Goal: Task Accomplishment & Management: Complete application form

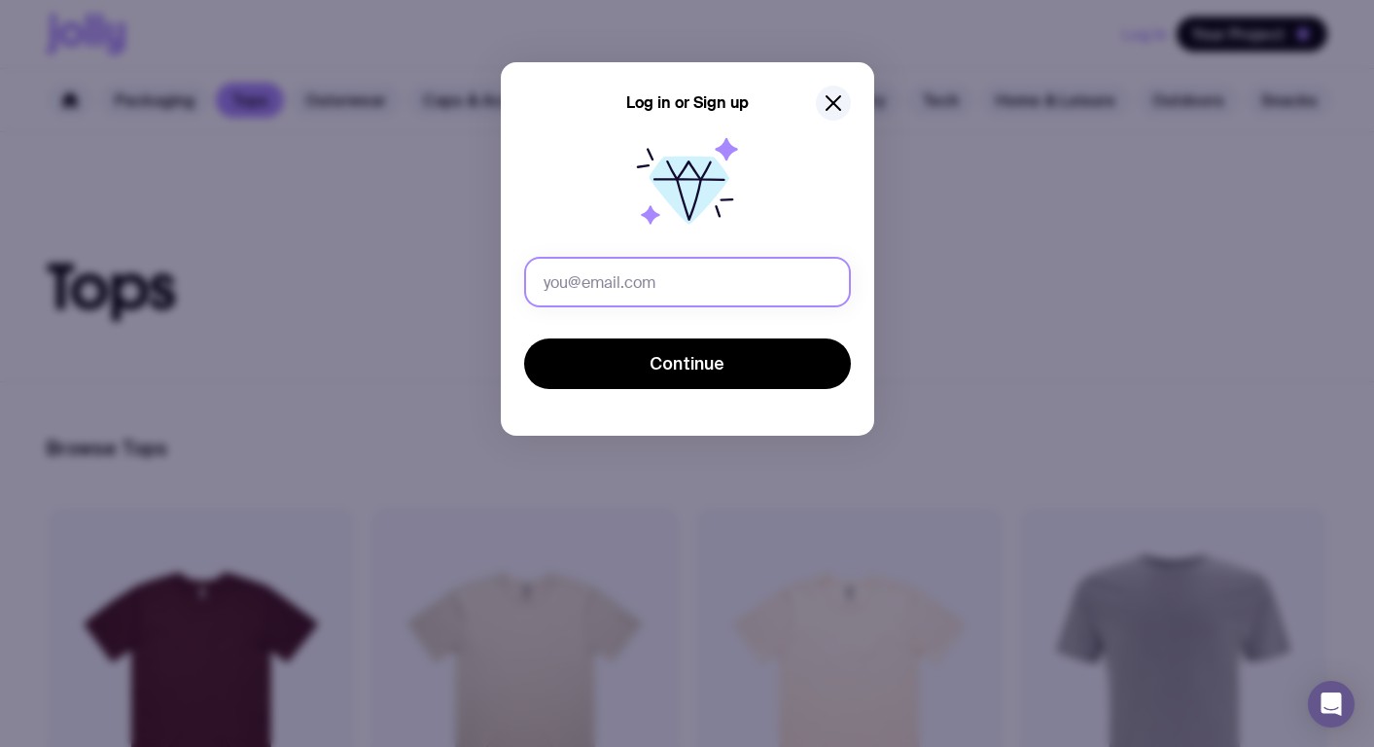
click at [632, 280] on input "text" at bounding box center [687, 282] width 327 height 51
type input "[PERSON_NAME][EMAIL_ADDRESS][DOMAIN_NAME]"
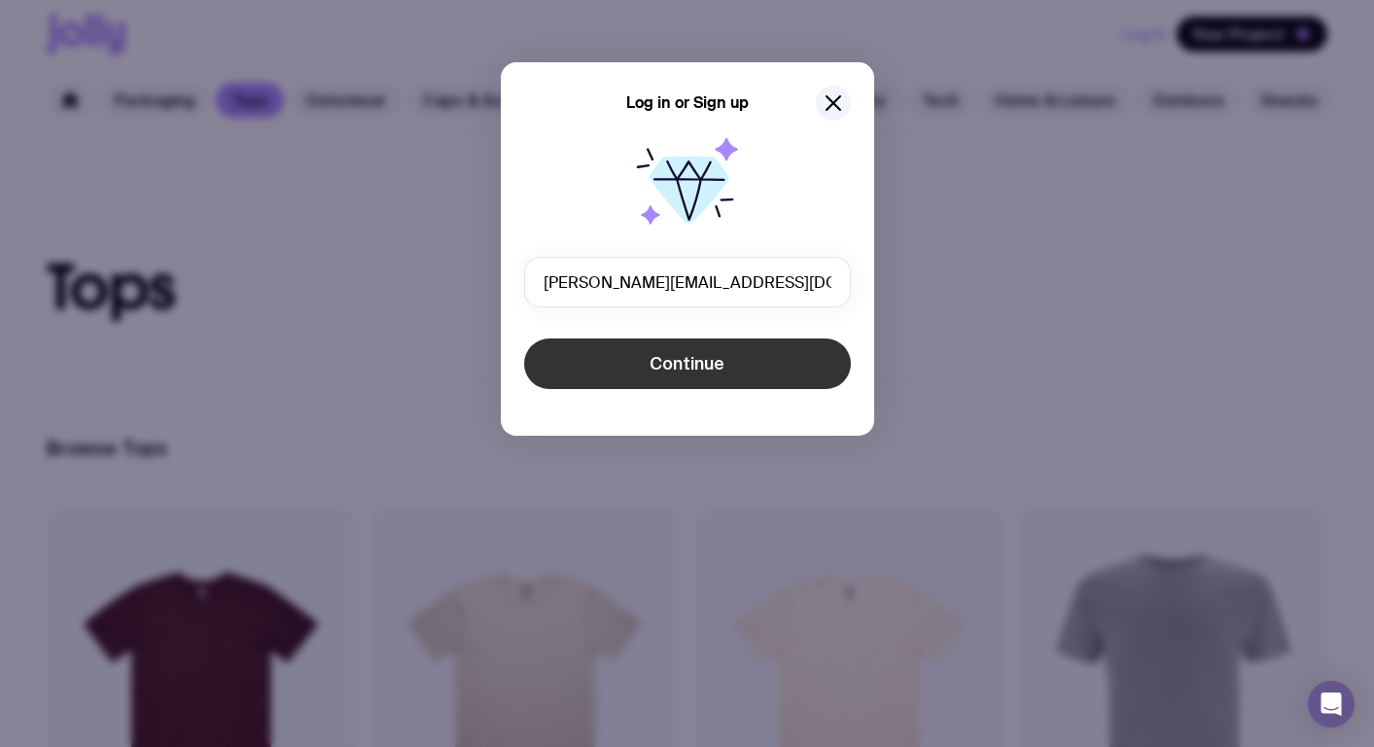
click at [661, 375] on button "Continue" at bounding box center [687, 363] width 327 height 51
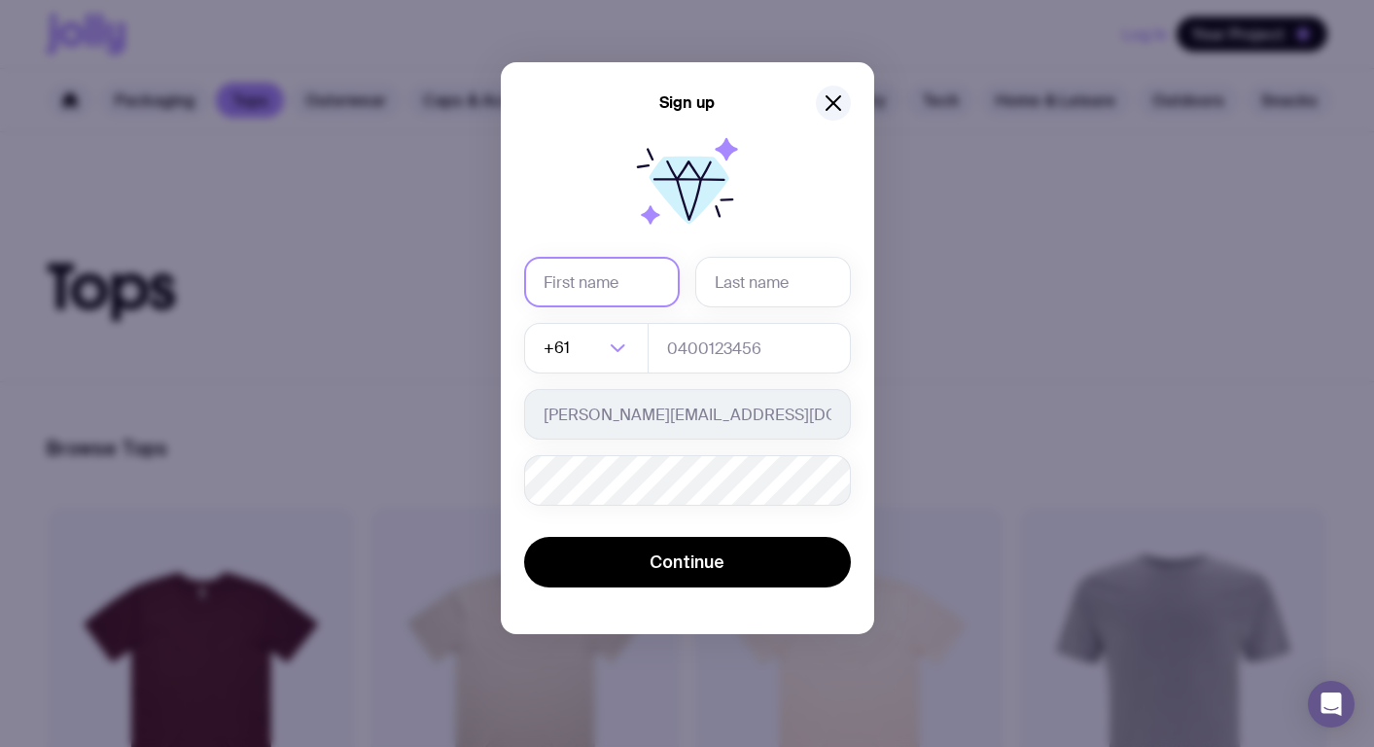
click at [590, 277] on input "text" at bounding box center [602, 282] width 156 height 51
click at [565, 237] on div at bounding box center [687, 186] width 327 height 124
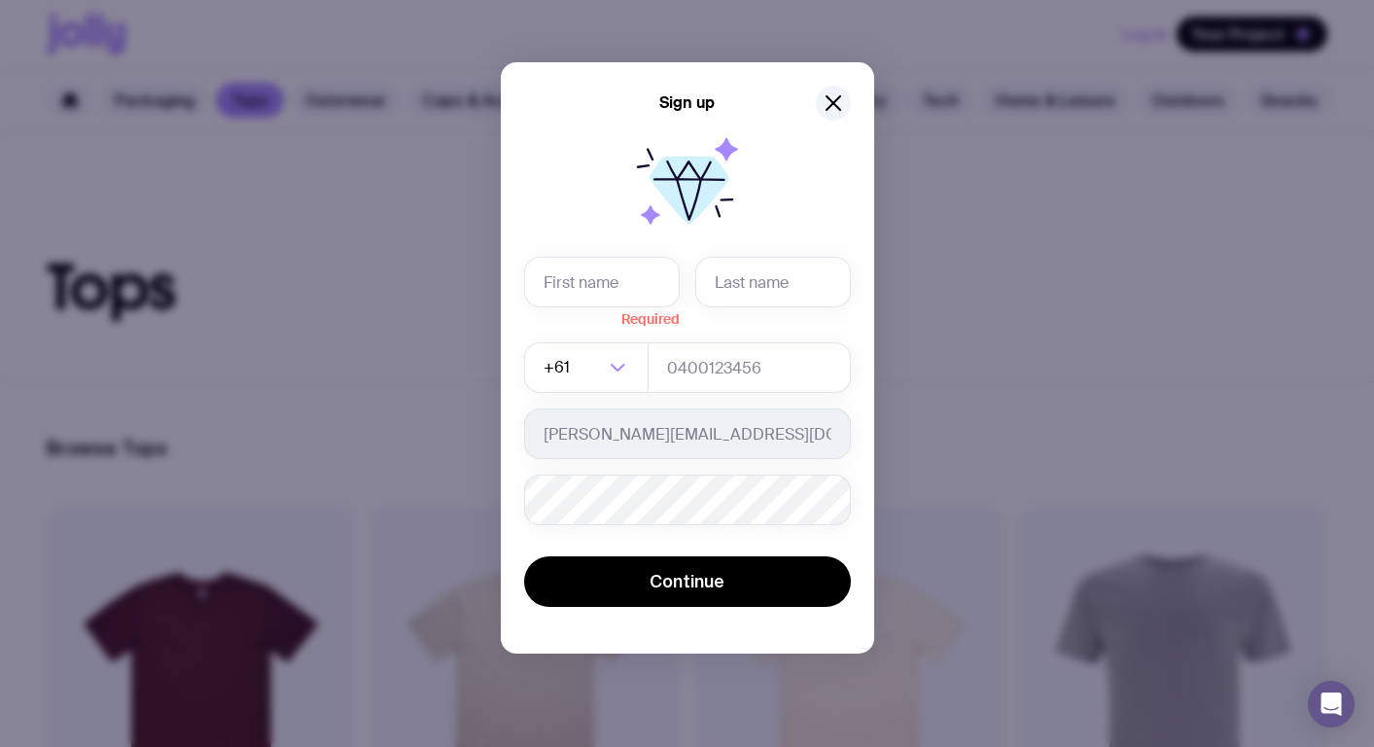
click at [807, 124] on div at bounding box center [687, 186] width 327 height 124
click at [823, 112] on icon "button" at bounding box center [833, 102] width 23 height 23
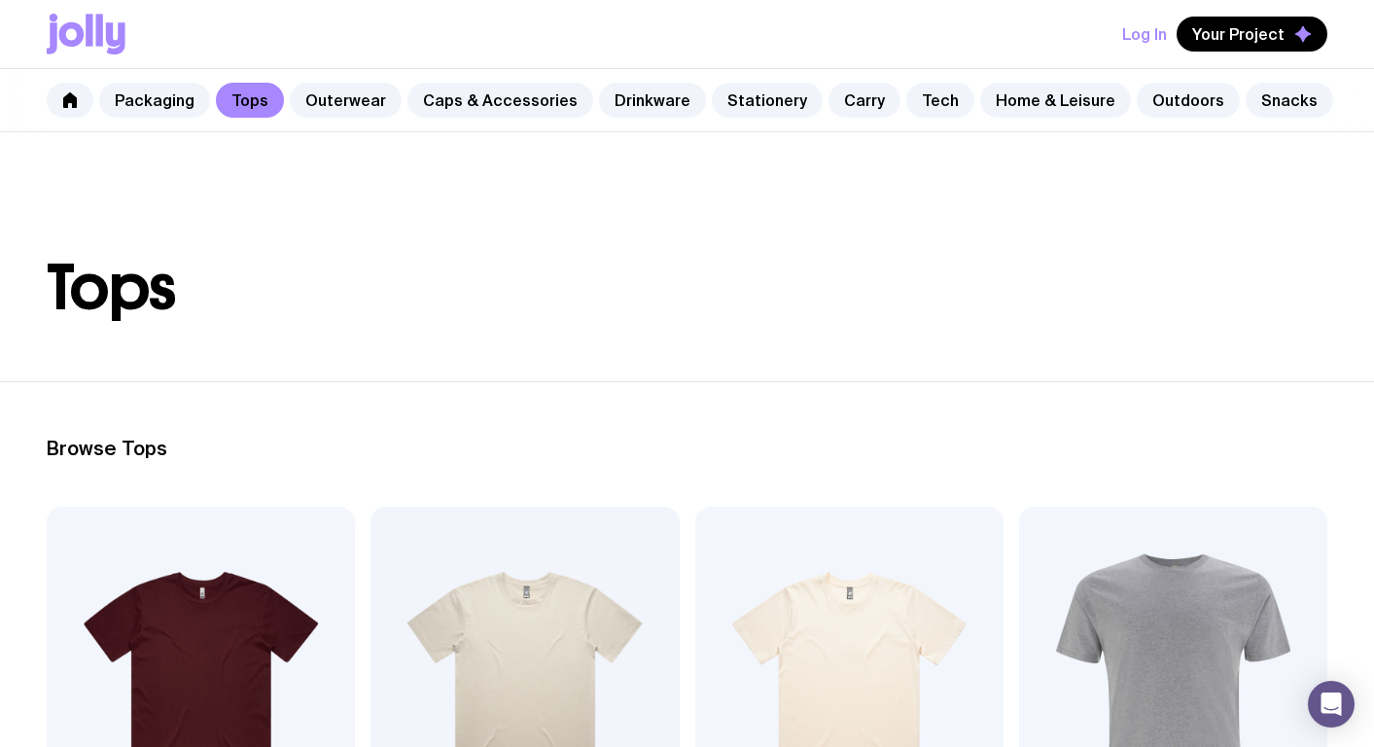
click at [1146, 26] on button "Log In" at bounding box center [1144, 34] width 45 height 35
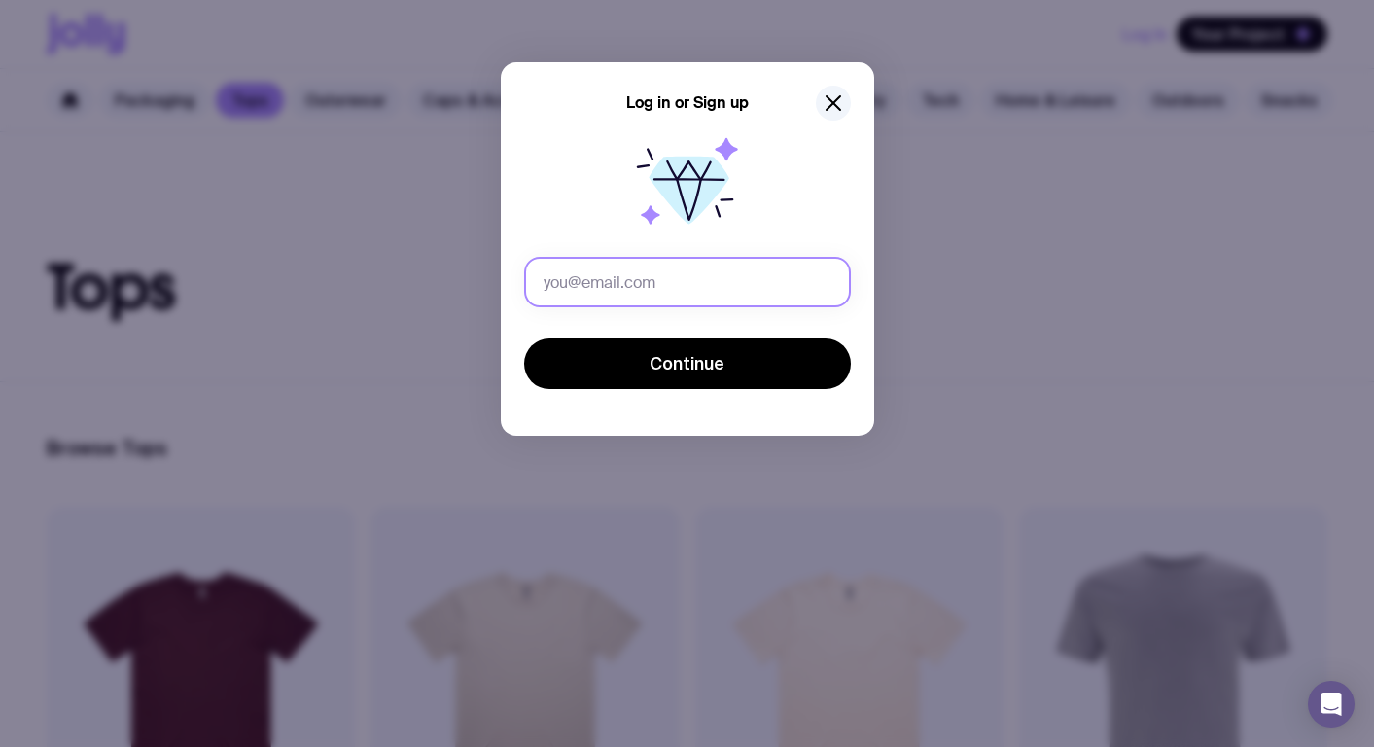
click at [568, 292] on input "text" at bounding box center [687, 282] width 327 height 51
type input "[PERSON_NAME][EMAIL_ADDRESS][DOMAIN_NAME]"
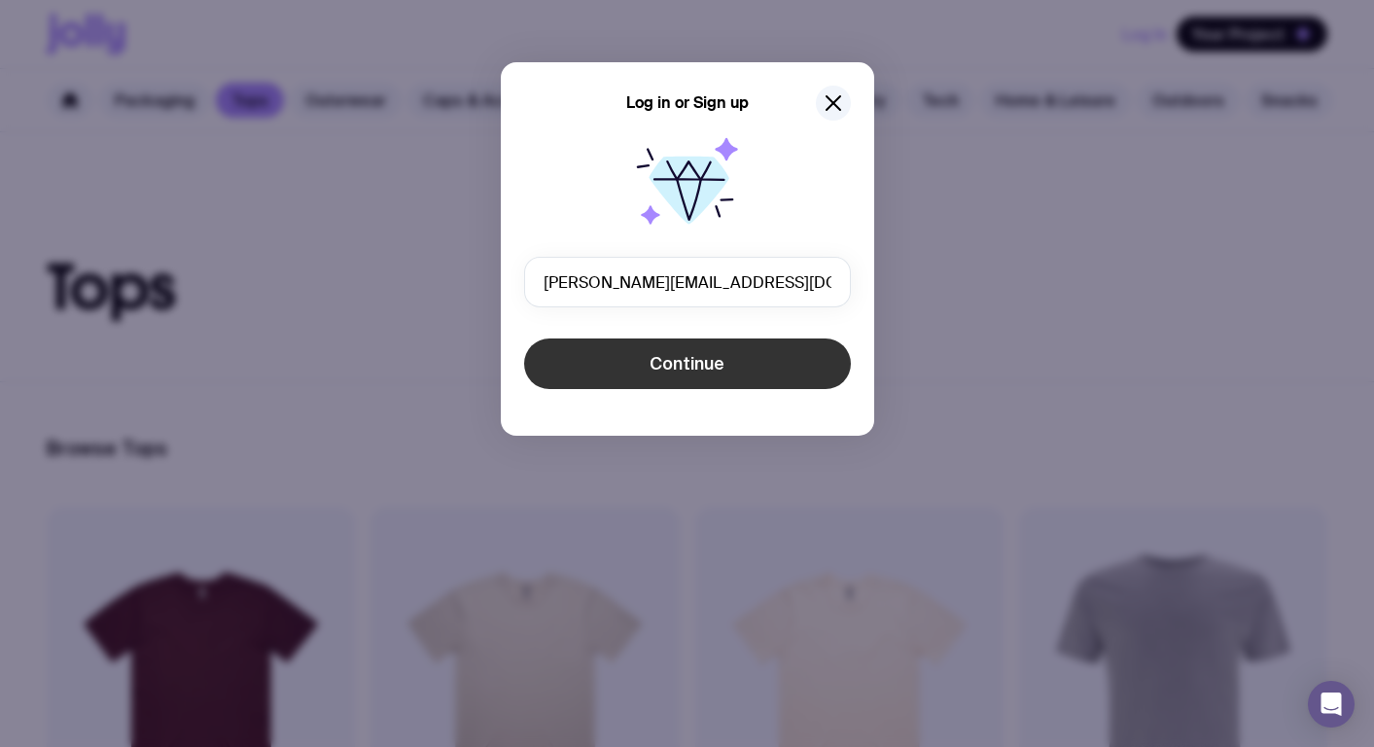
click at [685, 343] on button "Continue" at bounding box center [687, 363] width 327 height 51
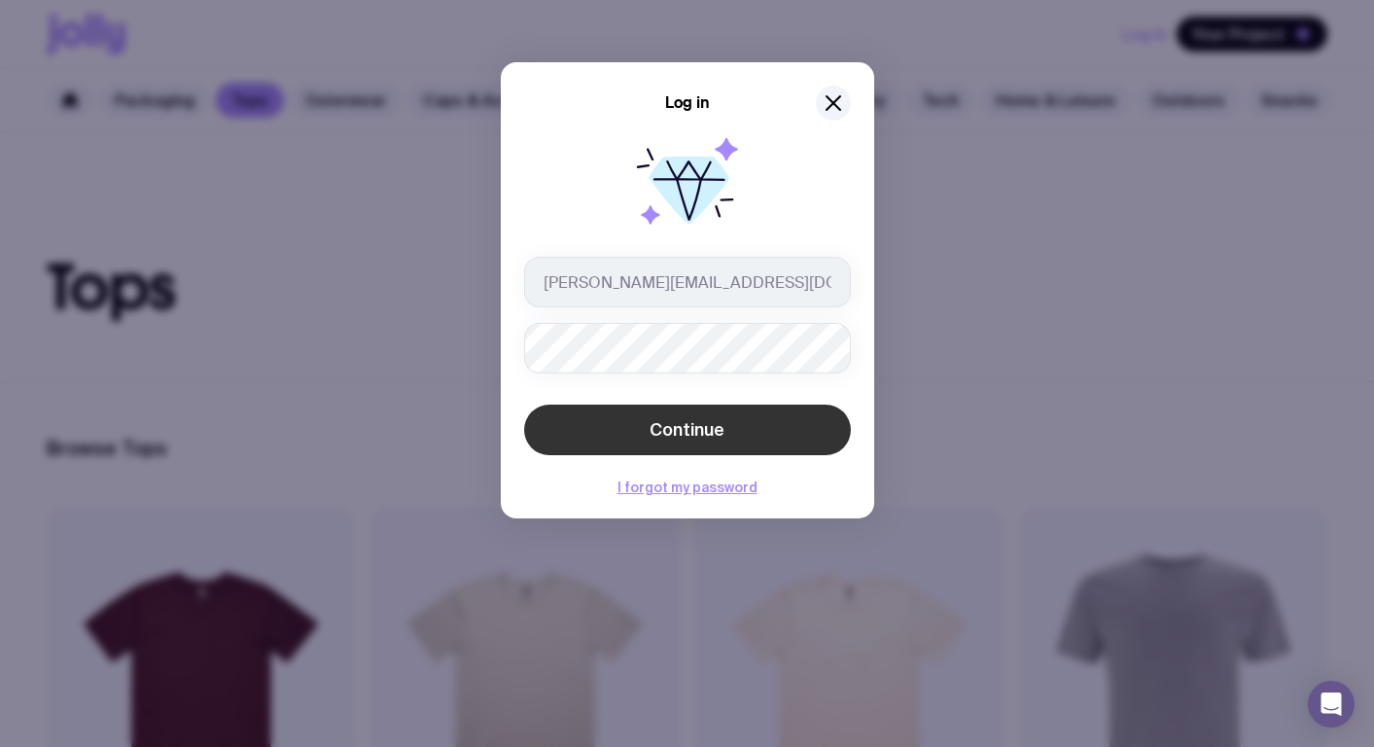
click at [558, 428] on button "Continue" at bounding box center [687, 429] width 327 height 51
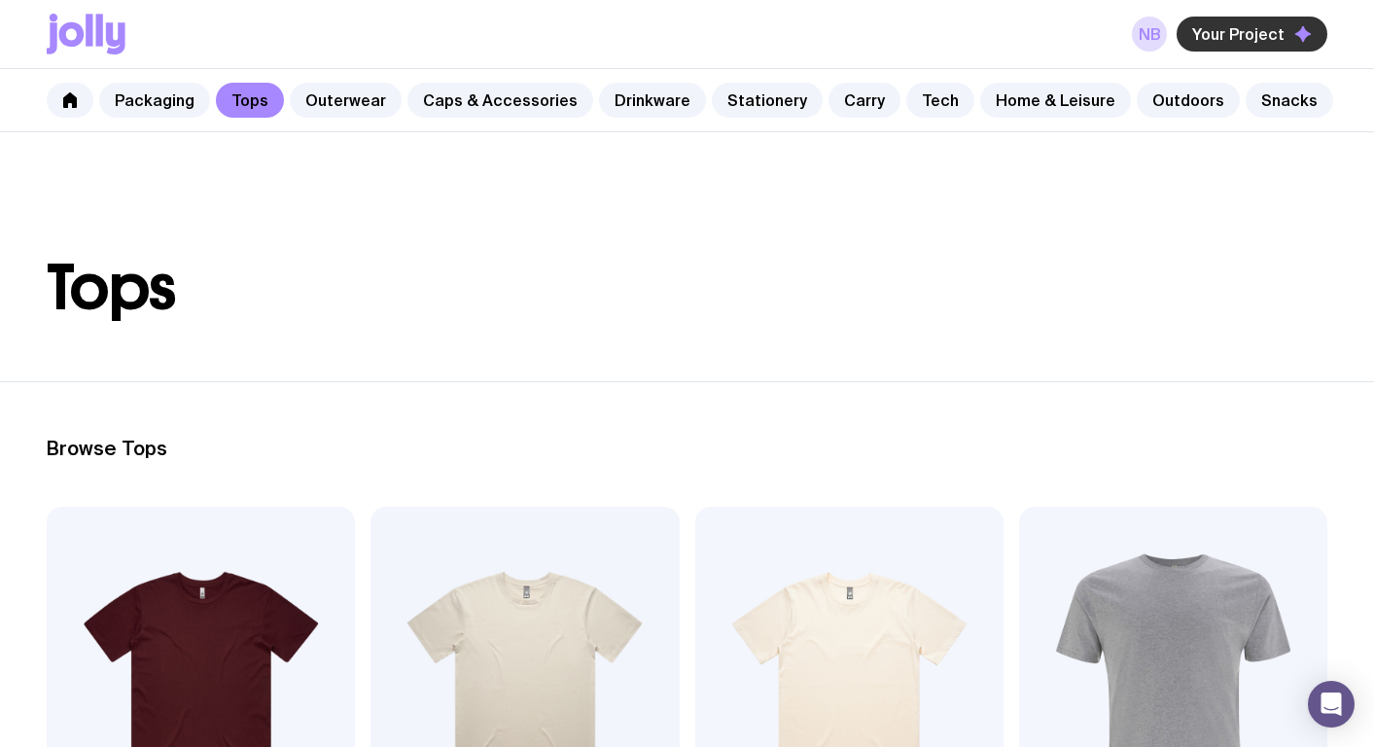
click at [1235, 39] on span "Your Project" at bounding box center [1238, 33] width 92 height 19
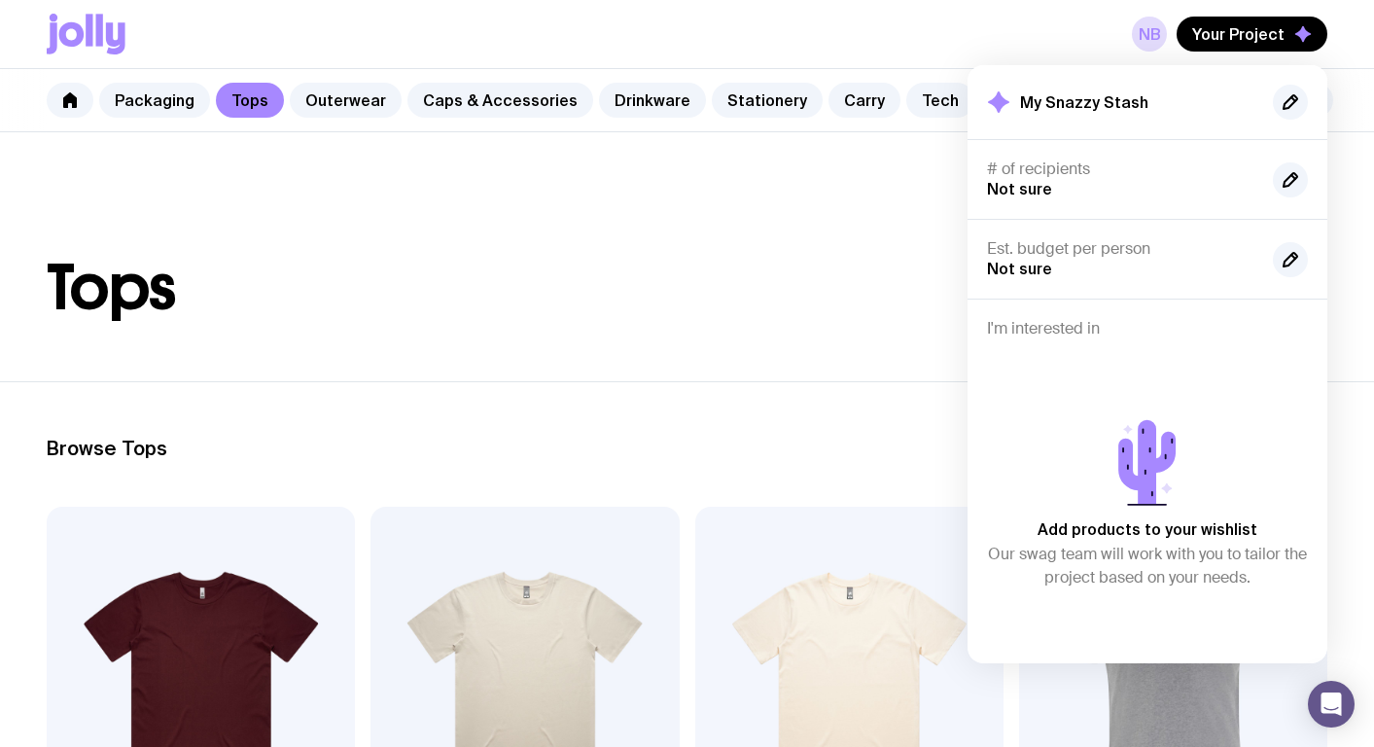
click at [1049, 105] on h2 "My Snazzy Stash" at bounding box center [1084, 101] width 128 height 19
click at [997, 102] on icon at bounding box center [998, 101] width 21 height 21
click at [72, 102] on icon at bounding box center [70, 100] width 14 height 16
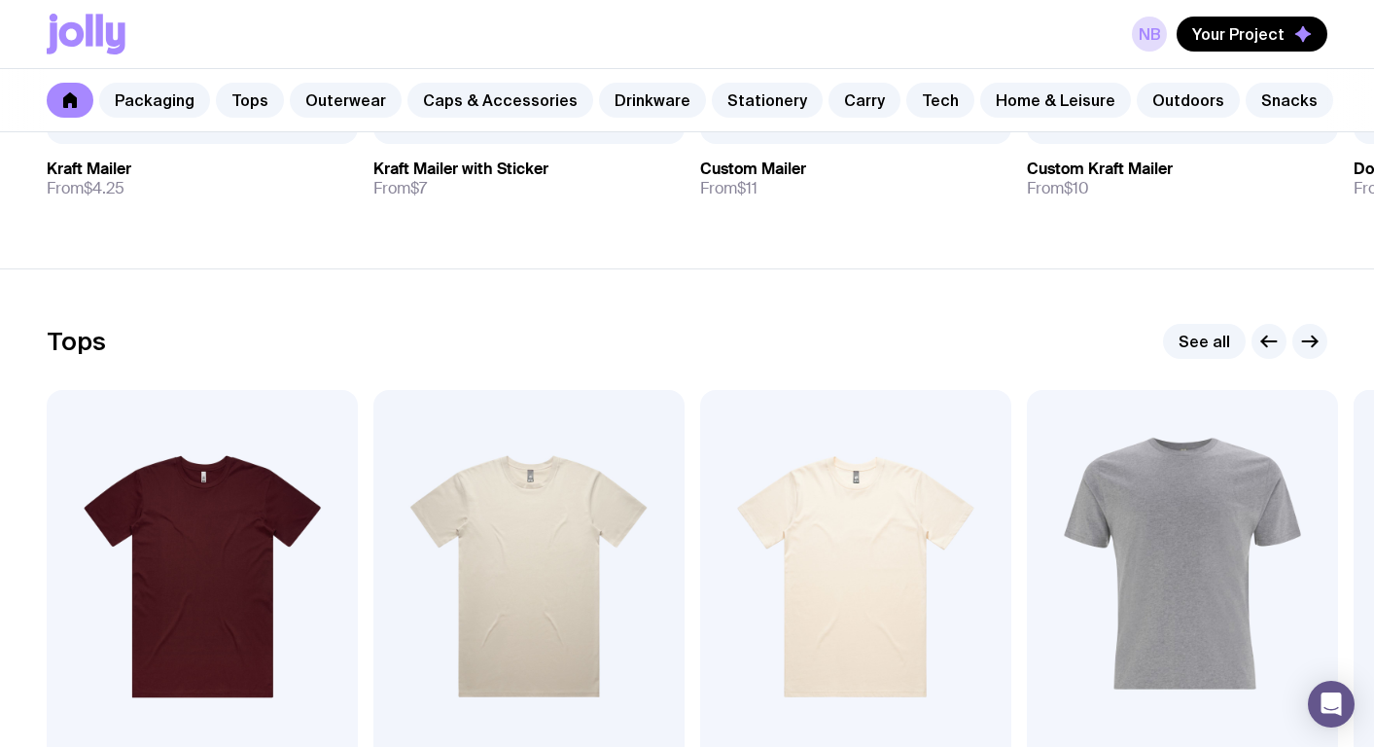
scroll to position [27, 0]
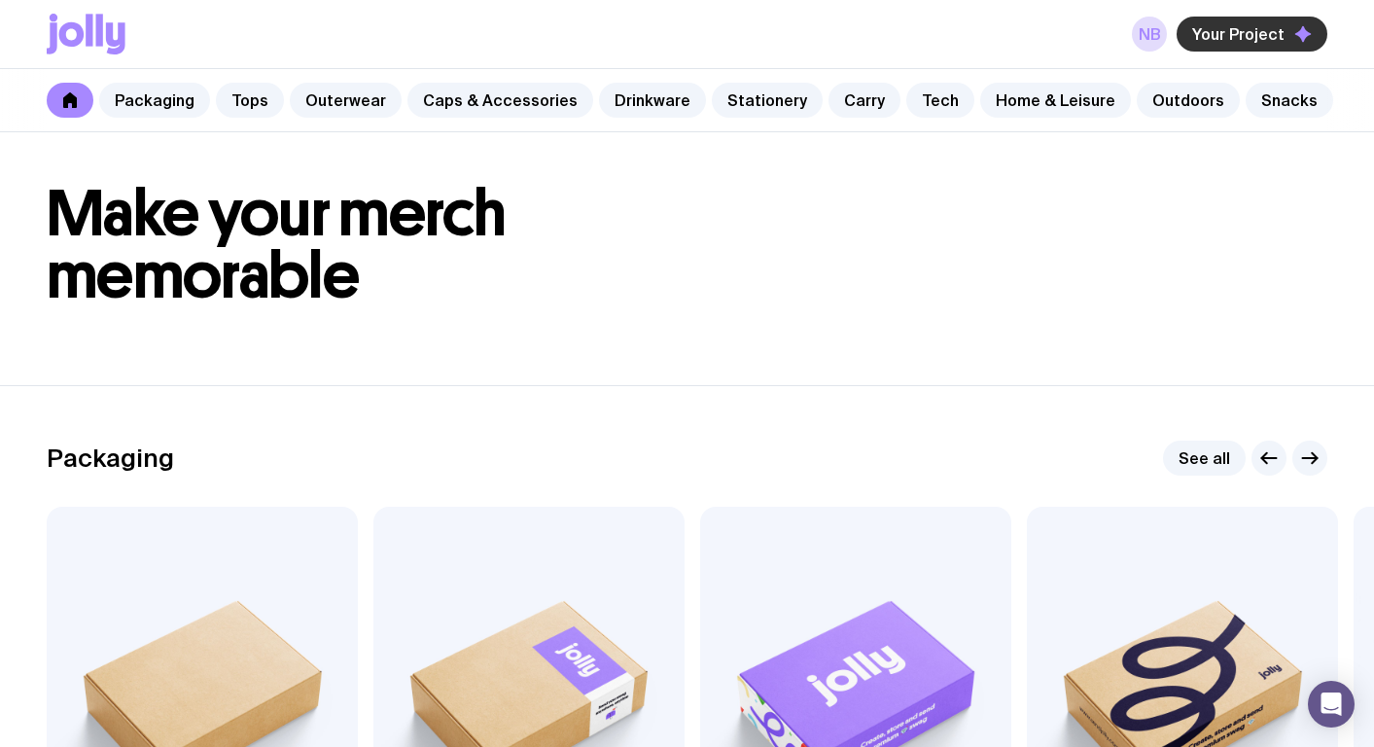
click at [1246, 44] on button "Your Project" at bounding box center [1252, 34] width 151 height 35
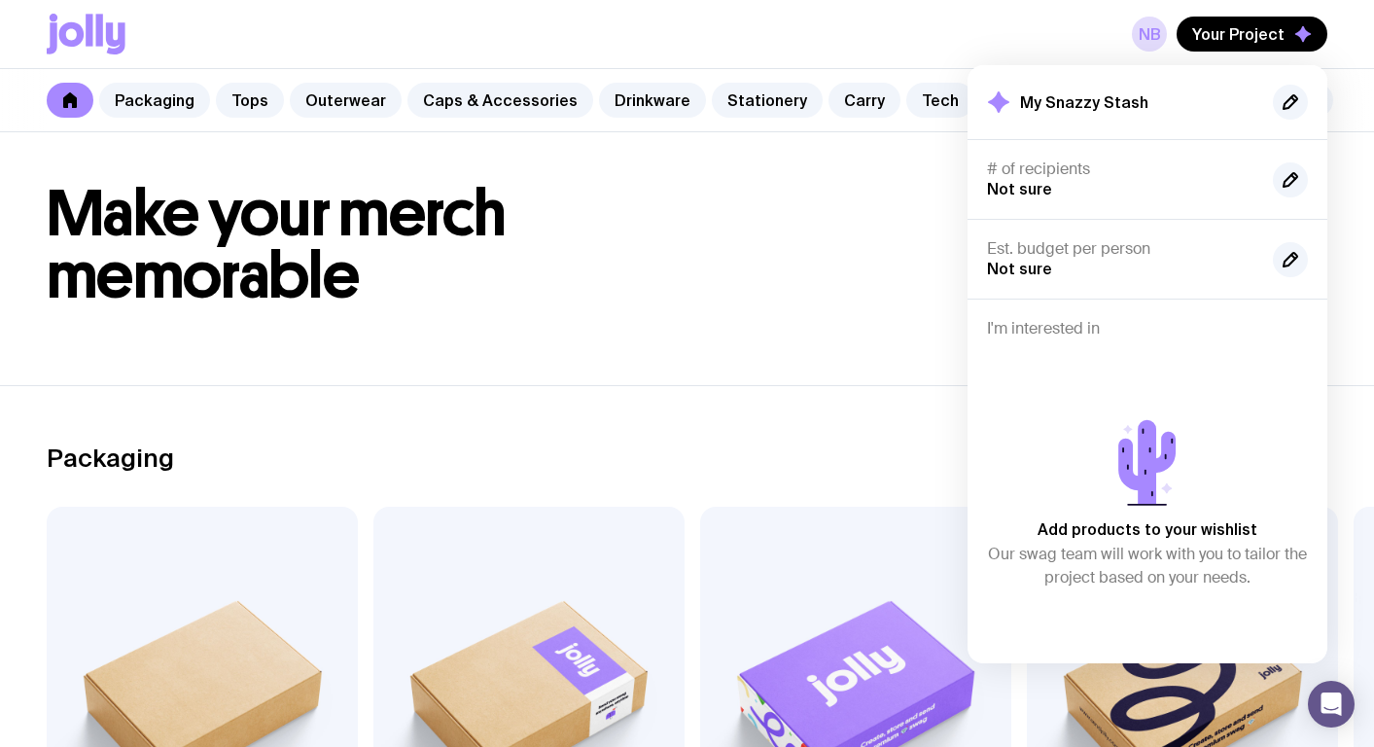
click at [1114, 92] on h2 "My Snazzy Stash" at bounding box center [1084, 101] width 128 height 19
click at [1066, 167] on h4 "# of recipients" at bounding box center [1122, 168] width 270 height 19
click at [1049, 244] on h4 "Est. budget per person" at bounding box center [1122, 248] width 270 height 19
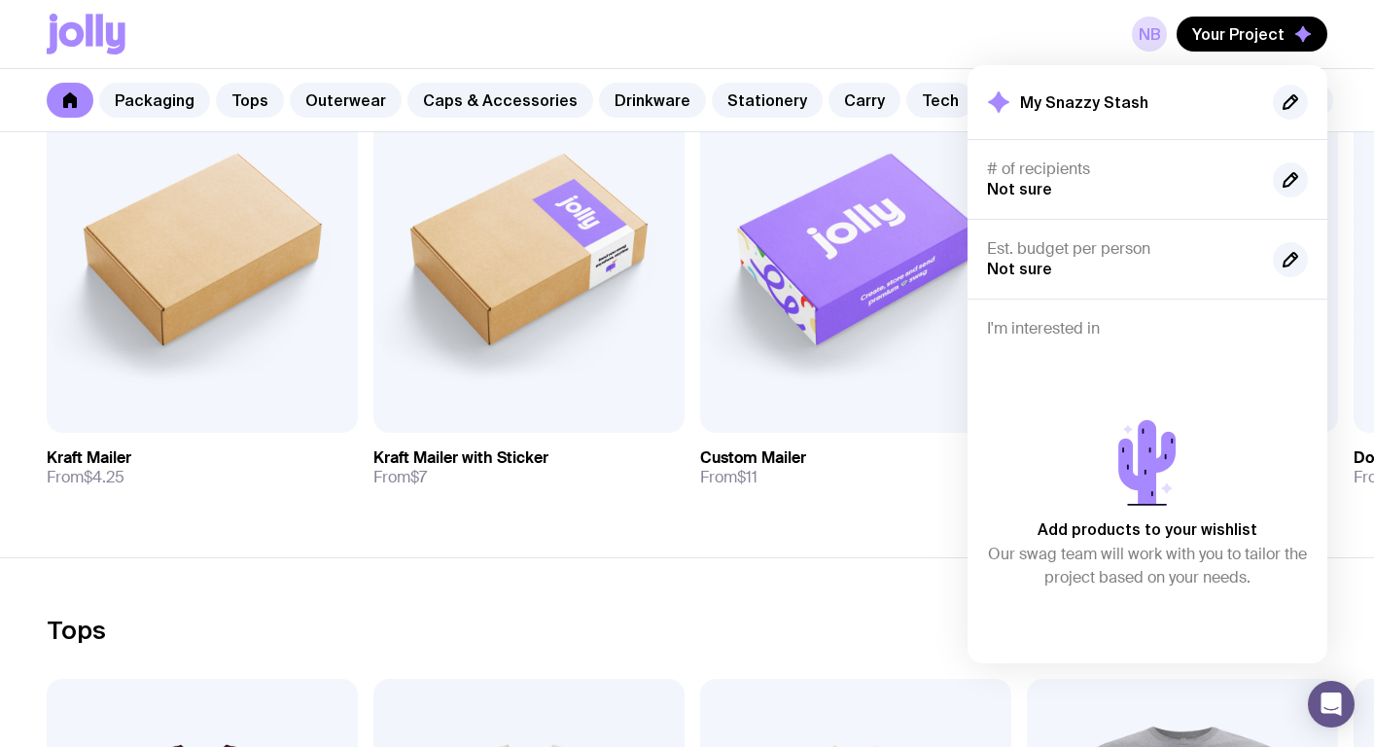
scroll to position [509, 0]
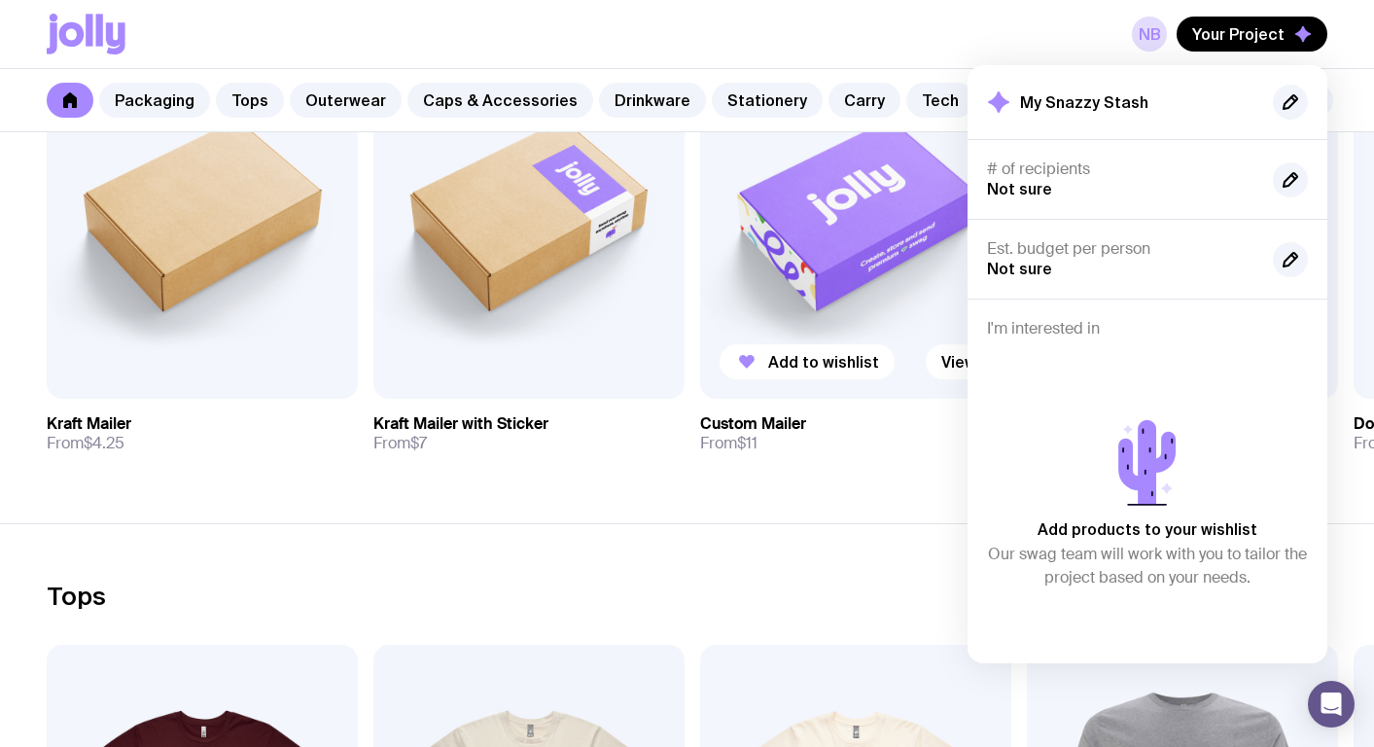
click at [732, 464] on link "Custom Mailer From $11" at bounding box center [855, 434] width 311 height 70
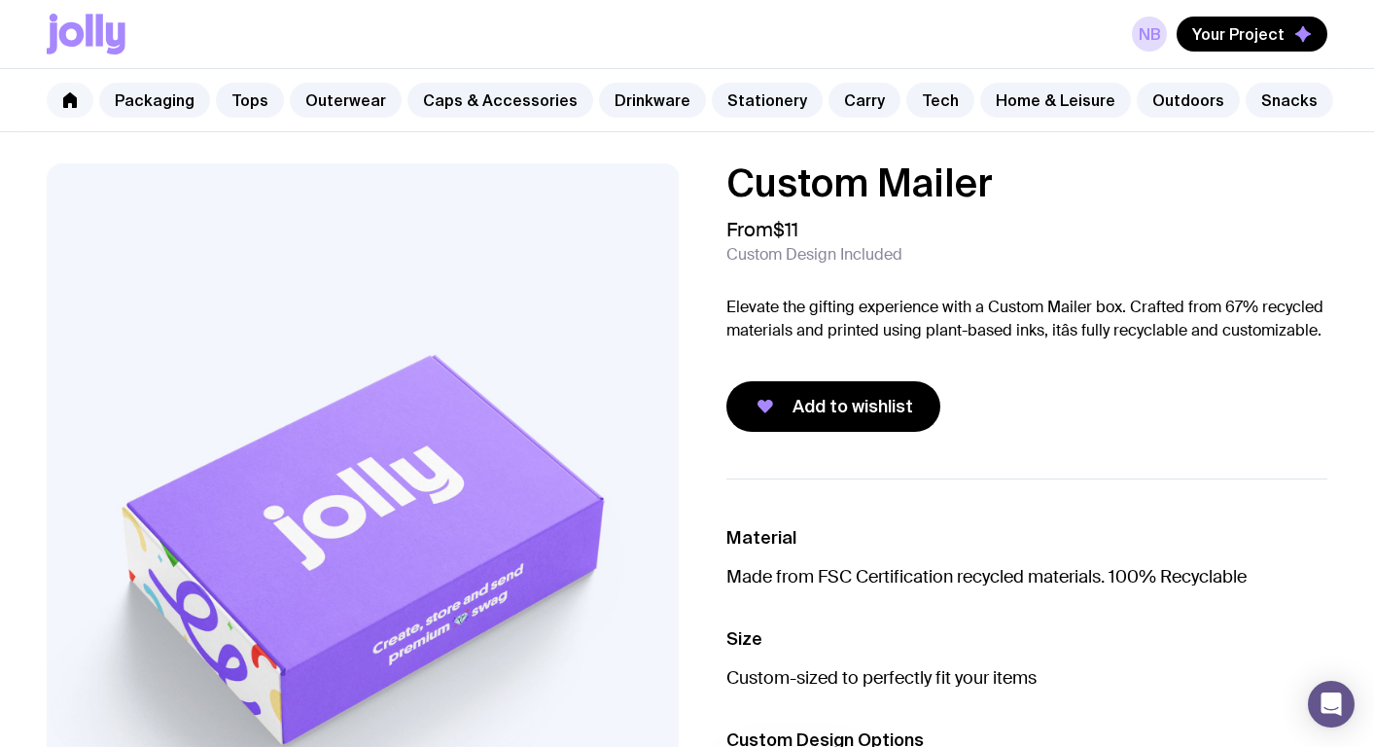
click at [65, 97] on icon at bounding box center [70, 100] width 14 height 16
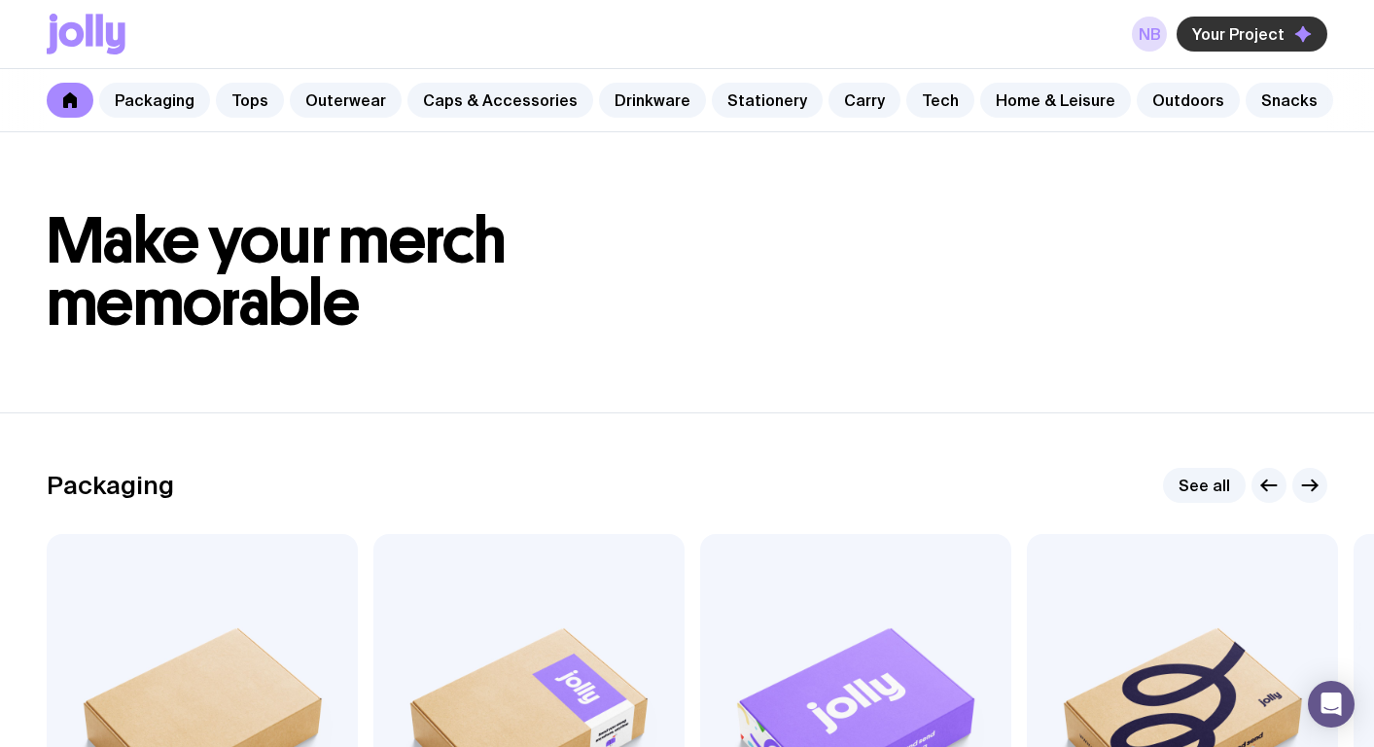
click at [1267, 38] on span "Your Project" at bounding box center [1238, 33] width 92 height 19
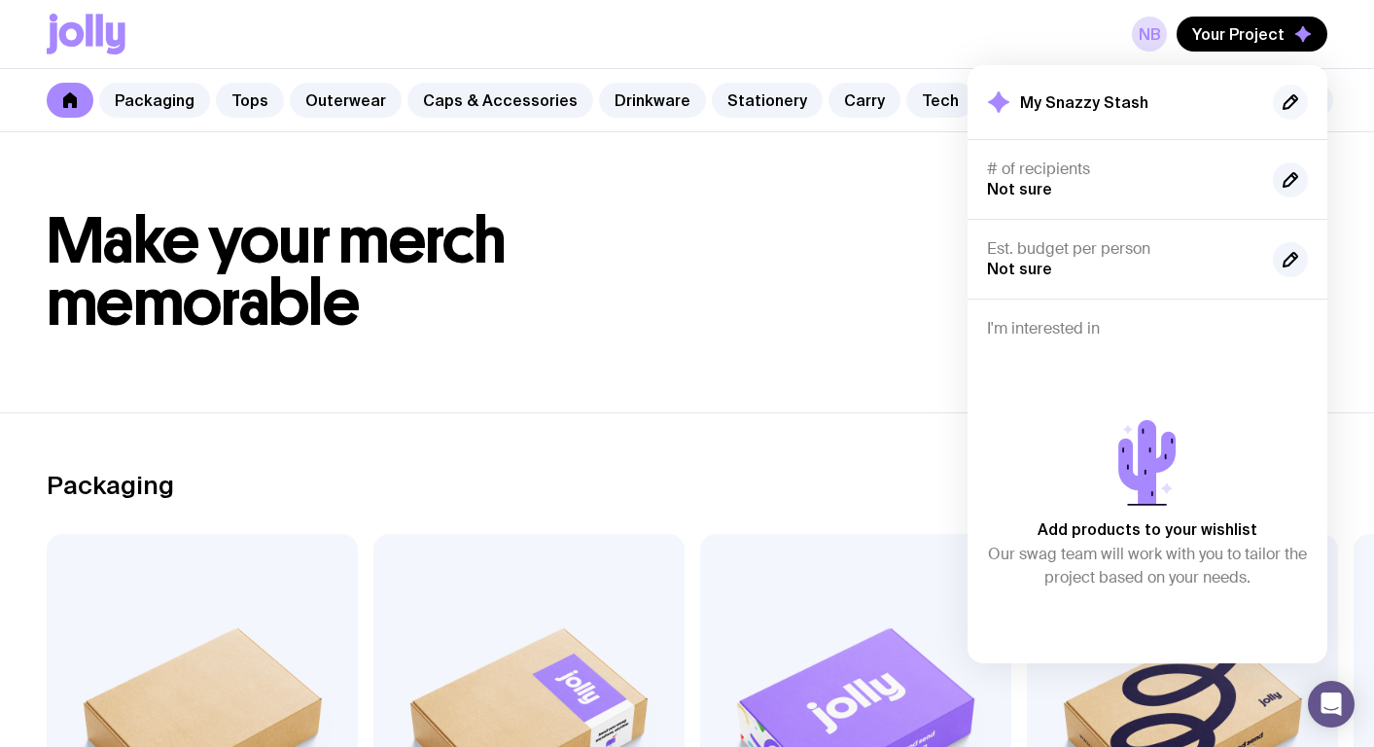
click at [1297, 101] on icon "button" at bounding box center [1290, 101] width 23 height 23
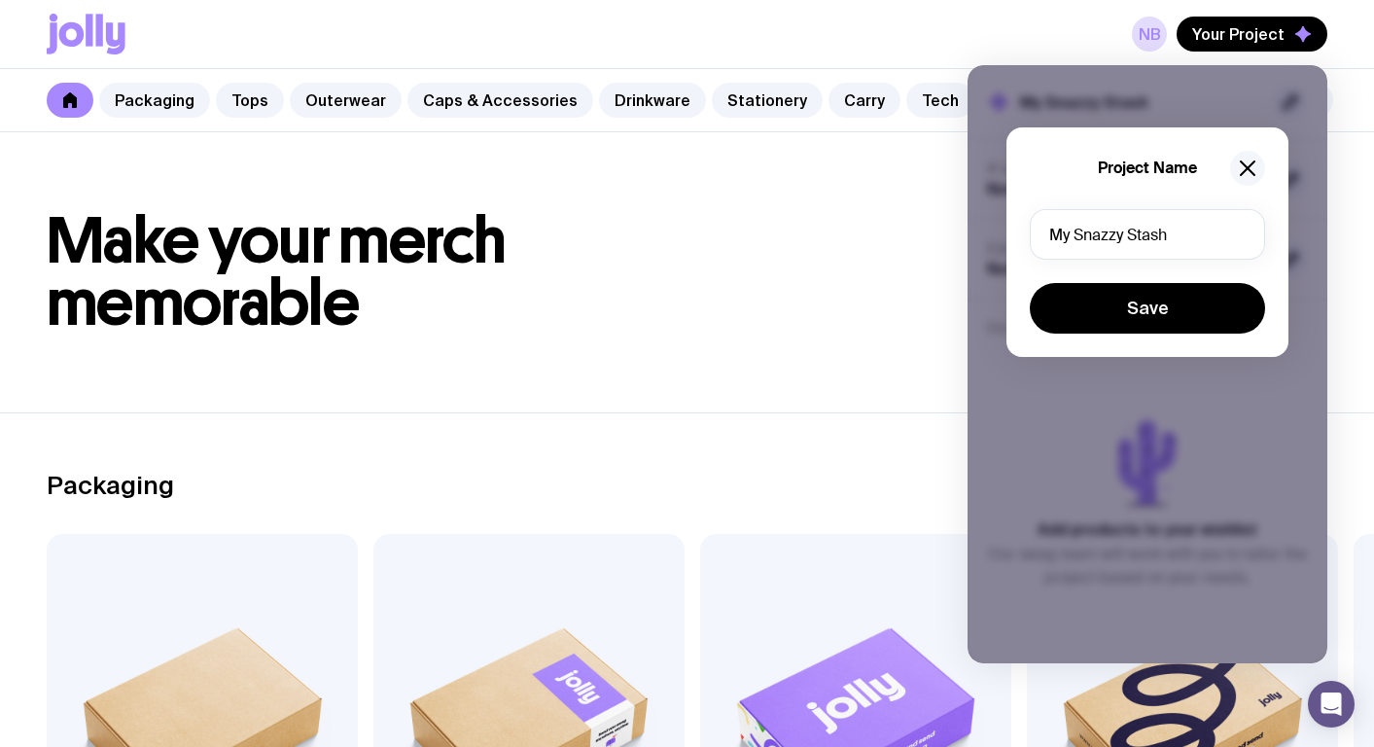
click at [1242, 160] on icon "button" at bounding box center [1247, 168] width 23 height 23
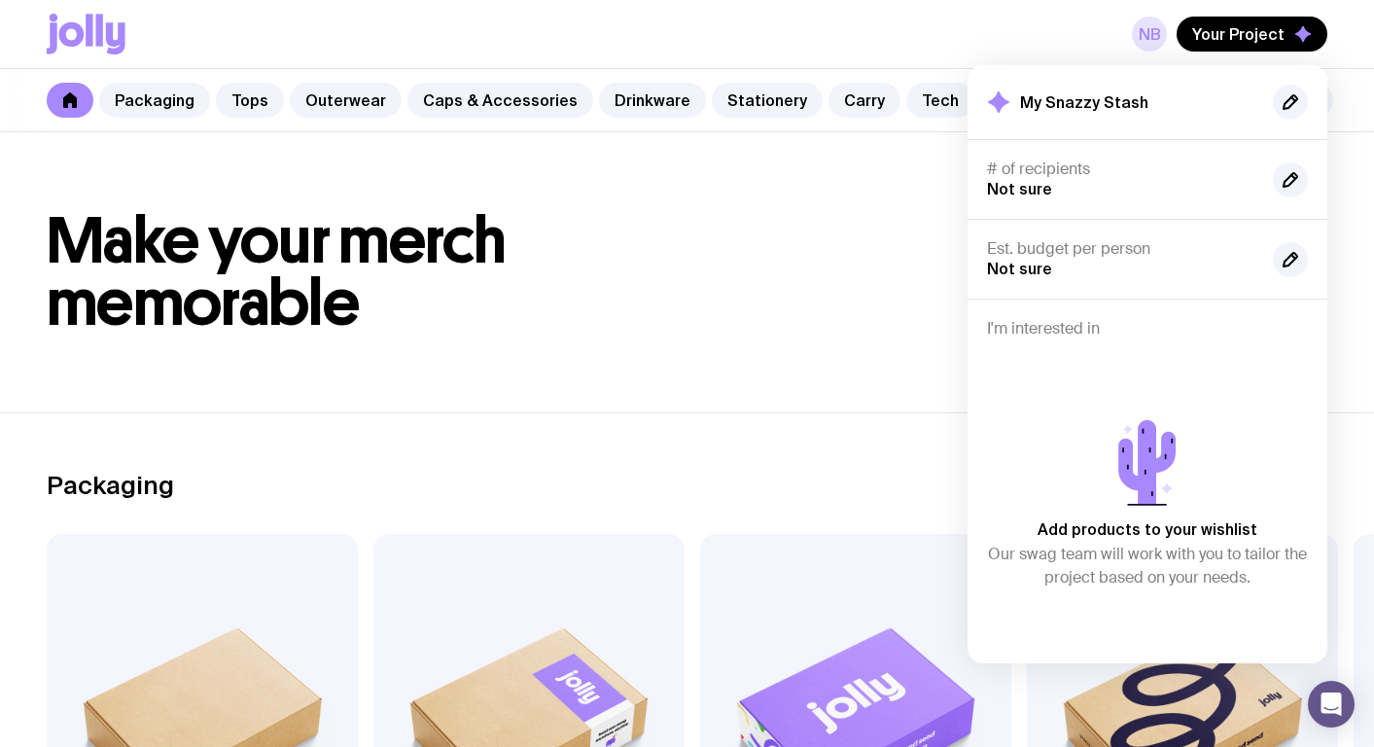
click at [1149, 39] on link "NB" at bounding box center [1149, 34] width 35 height 35
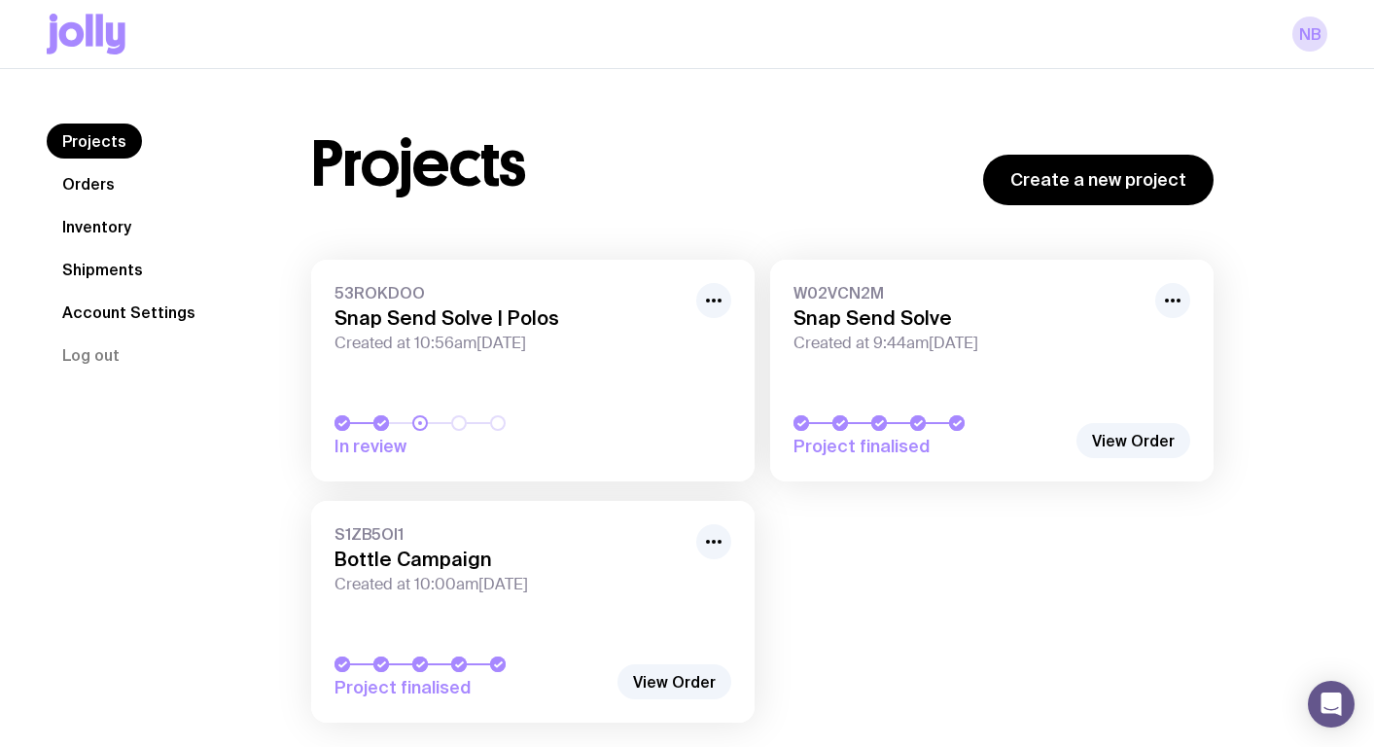
scroll to position [69, 0]
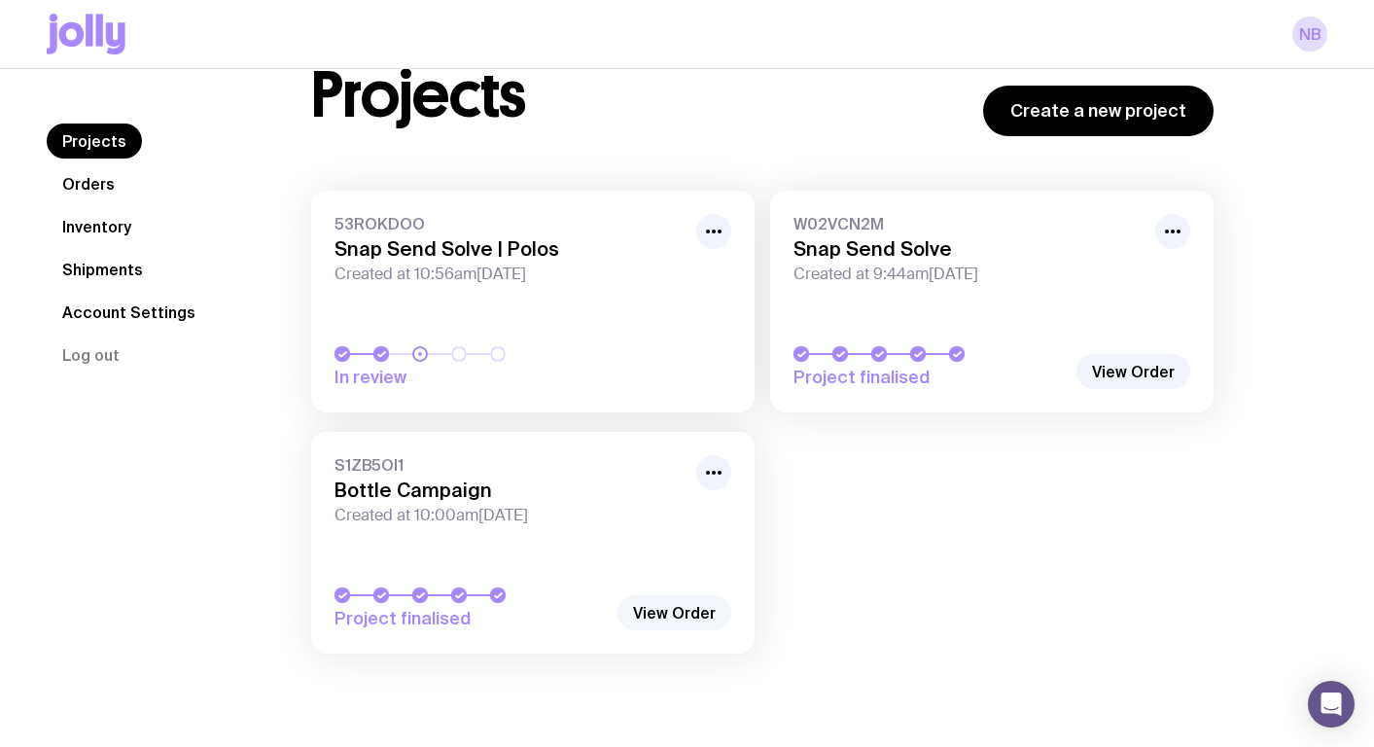
click at [654, 620] on link "View Order" at bounding box center [674, 612] width 114 height 35
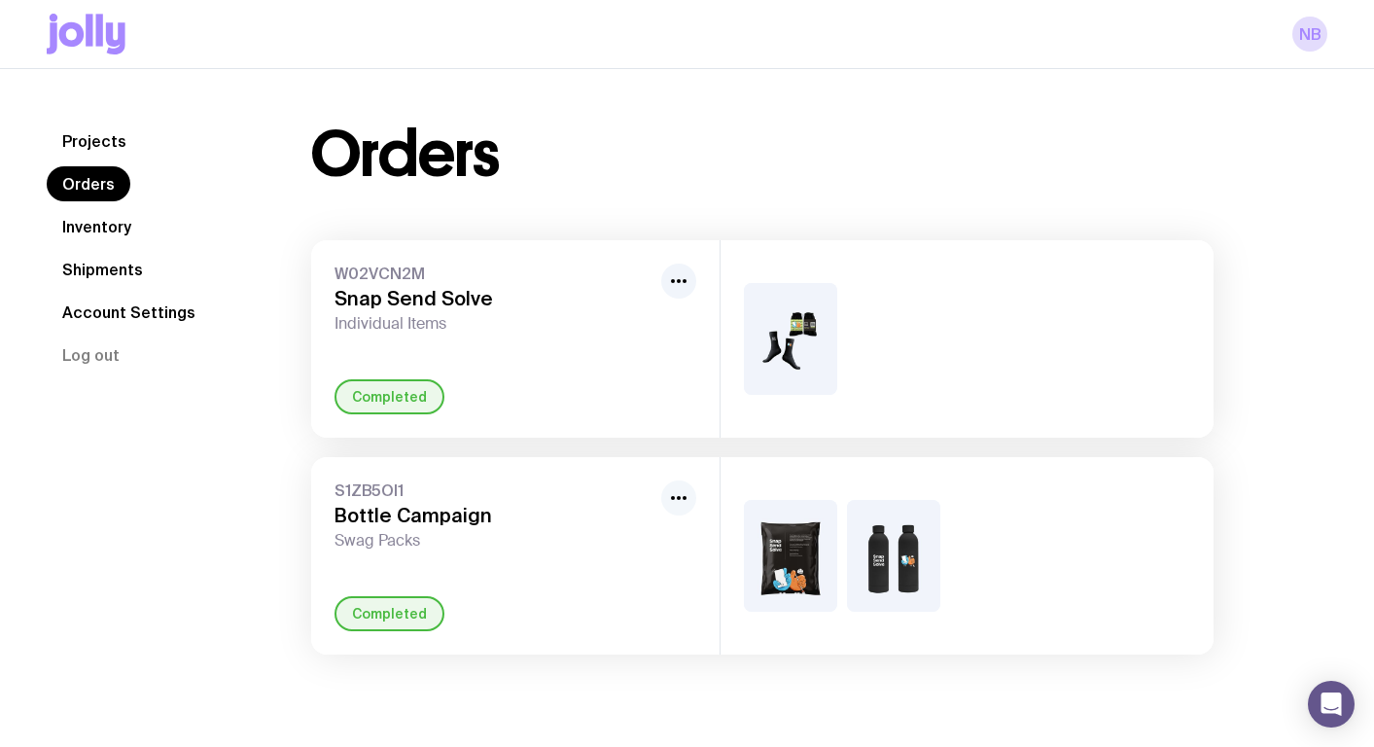
click at [679, 500] on icon "button" at bounding box center [678, 497] width 23 height 23
click at [269, 459] on div "Orders W02VCN2M Snap Send Solve Individual Items Completed S1ZB5OI1 Bottle Camp…" at bounding box center [762, 388] width 996 height 531
click at [85, 185] on link "Orders" at bounding box center [89, 183] width 84 height 35
click at [95, 223] on link "Inventory" at bounding box center [97, 226] width 100 height 35
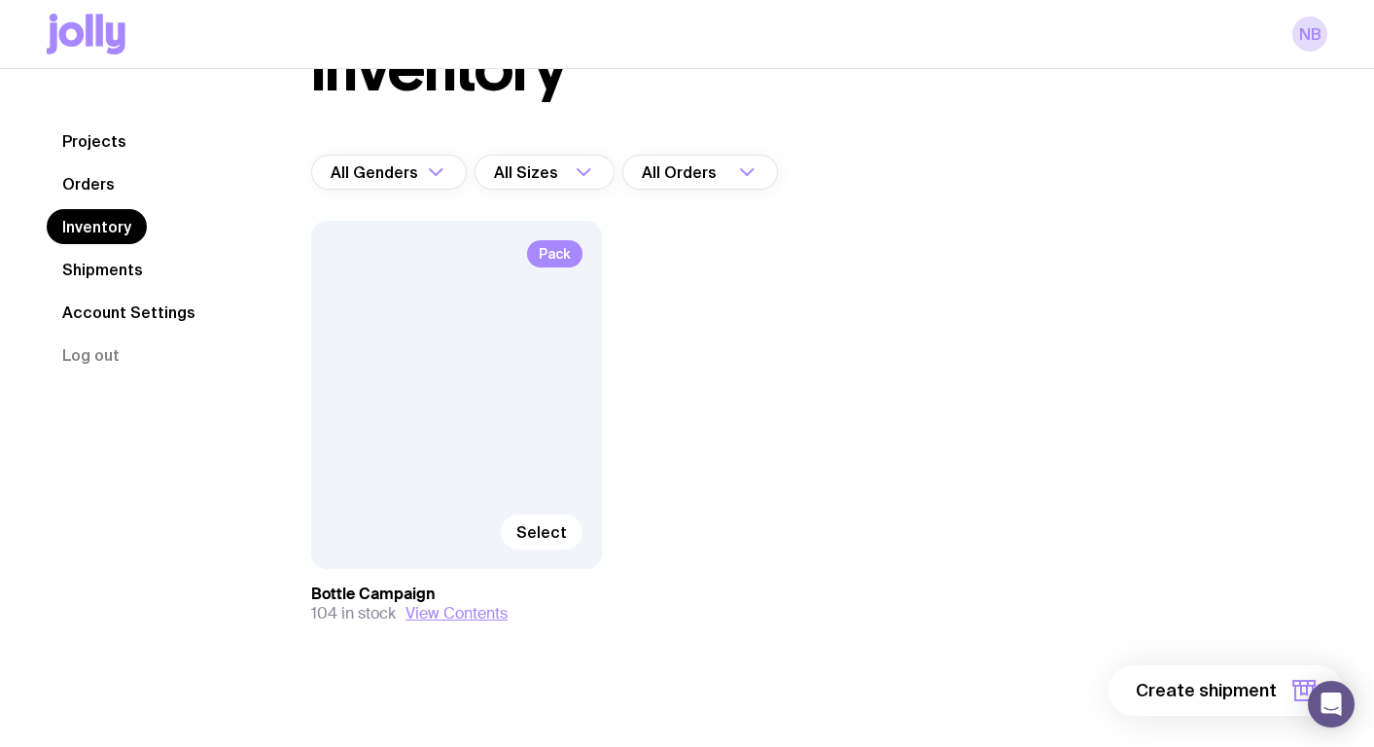
scroll to position [94, 0]
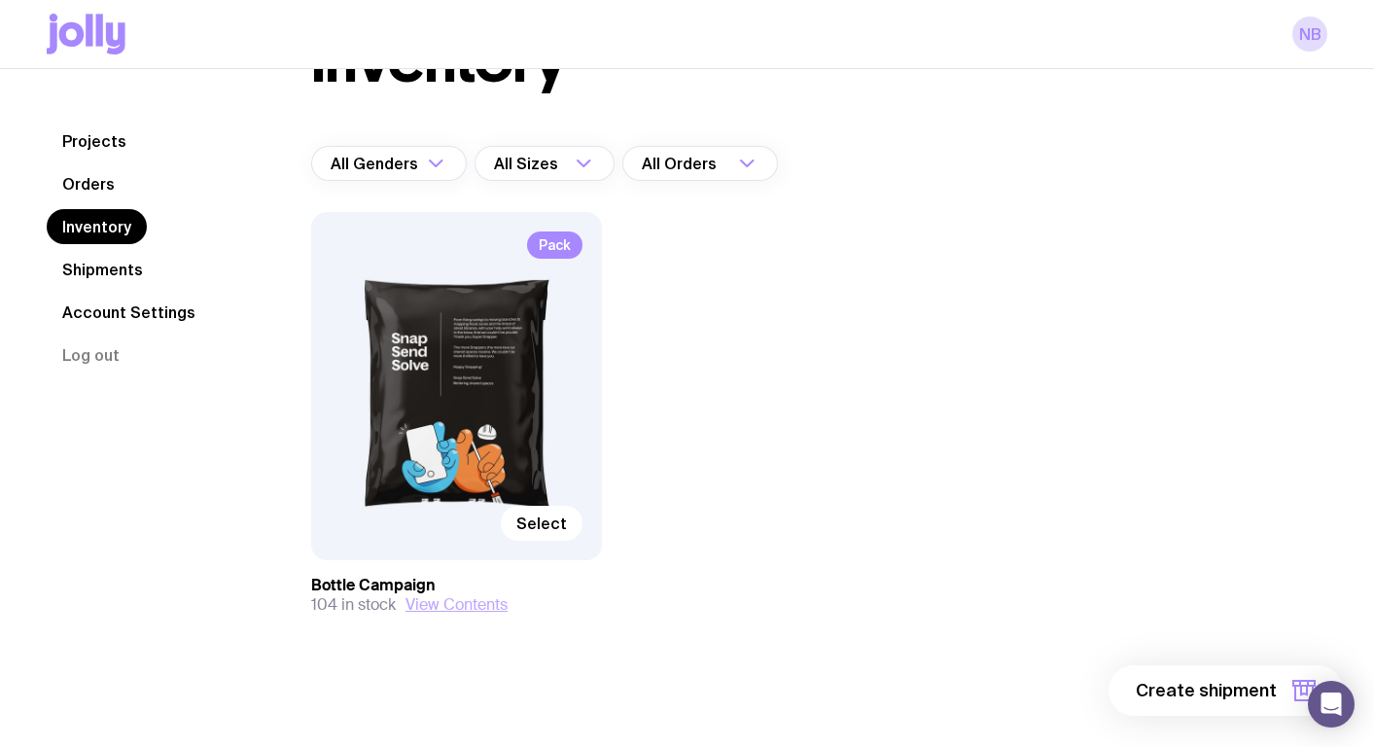
click at [447, 601] on button "View Contents" at bounding box center [456, 604] width 102 height 19
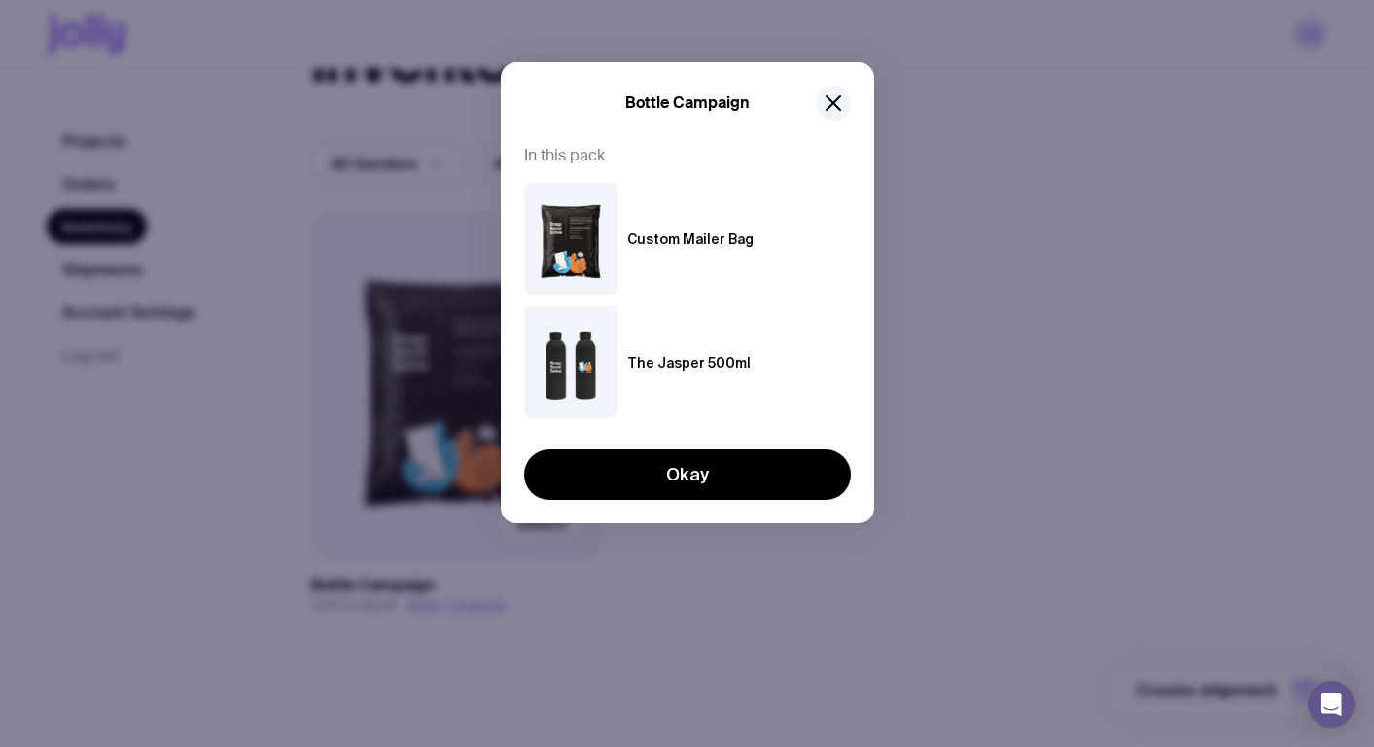
click at [566, 409] on img at bounding box center [570, 362] width 93 height 112
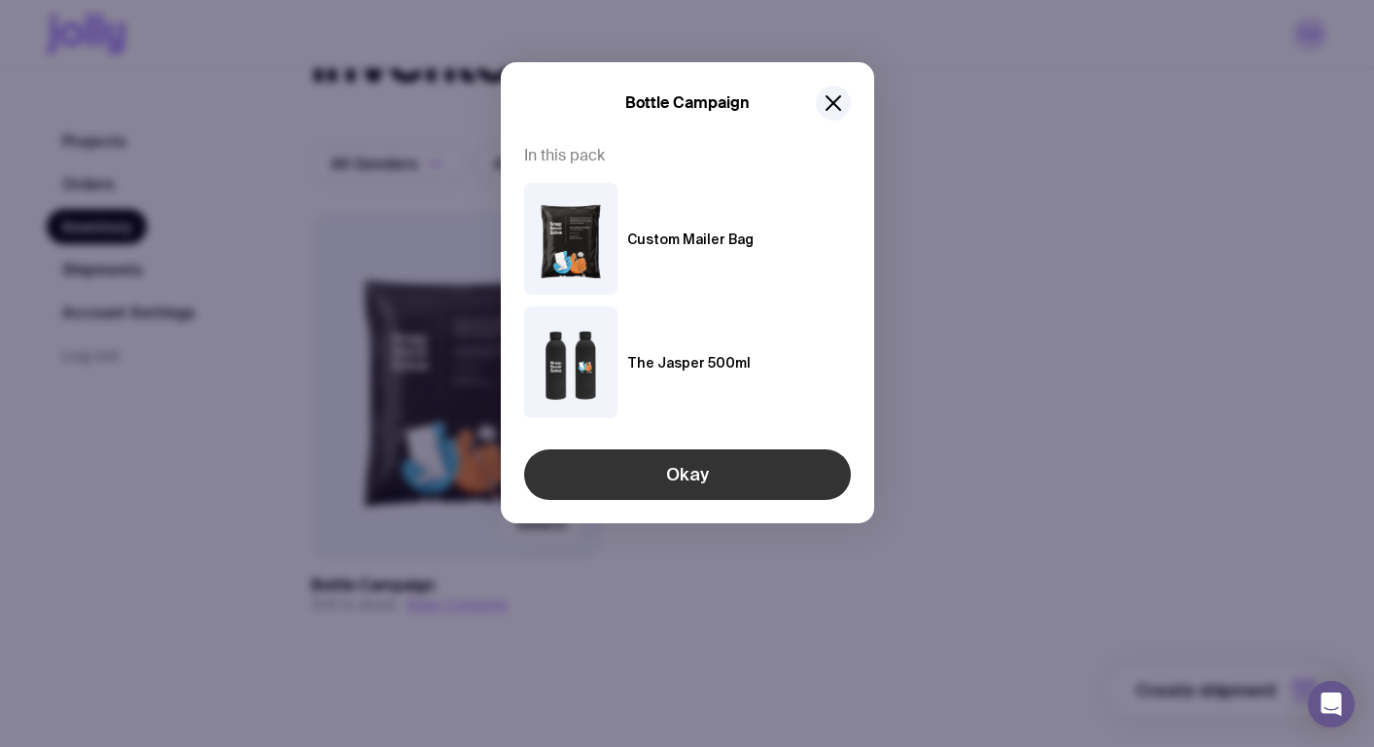
click at [594, 454] on button "Okay" at bounding box center [687, 474] width 327 height 51
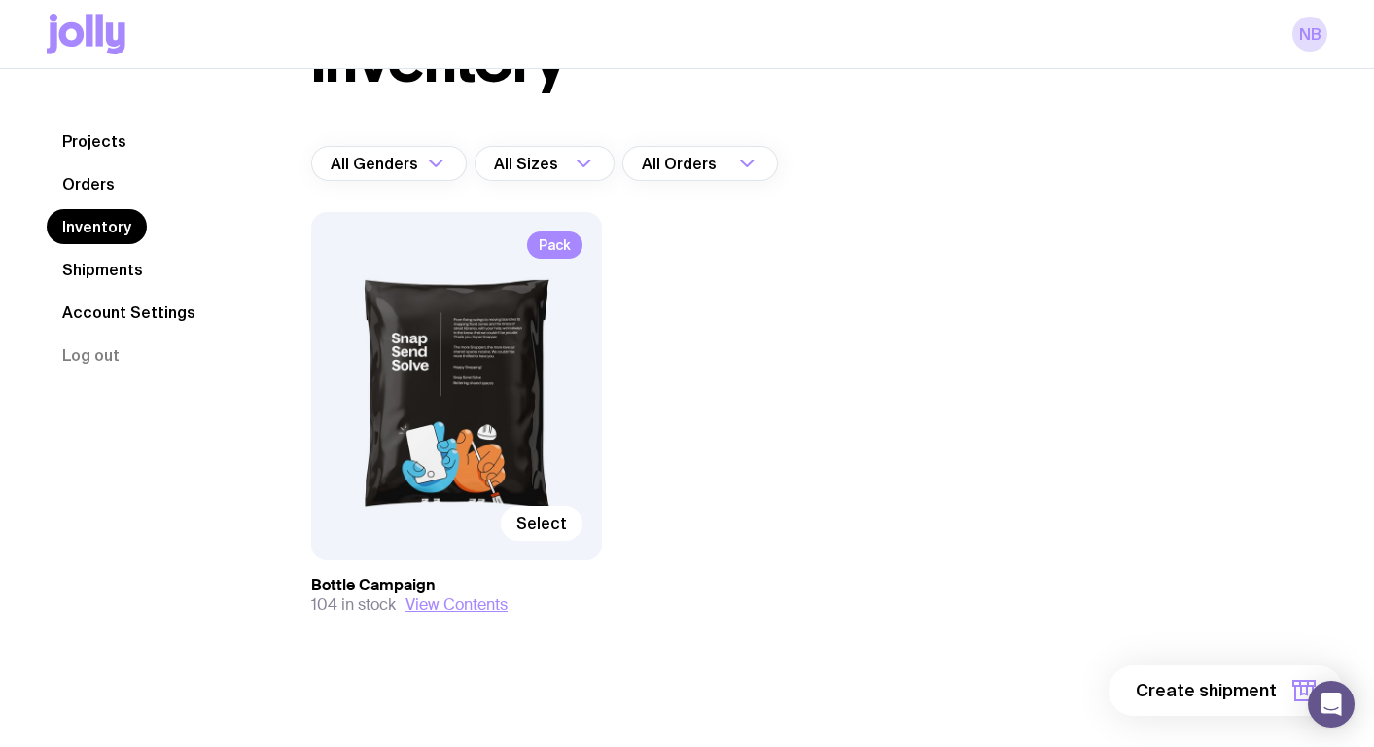
click at [552, 237] on span "Pack" at bounding box center [554, 244] width 55 height 27
click at [530, 530] on span "Select" at bounding box center [541, 522] width 51 height 19
click at [0, 0] on input "Select" at bounding box center [0, 0] width 0 height 0
click at [468, 606] on button "View Contents" at bounding box center [456, 604] width 102 height 19
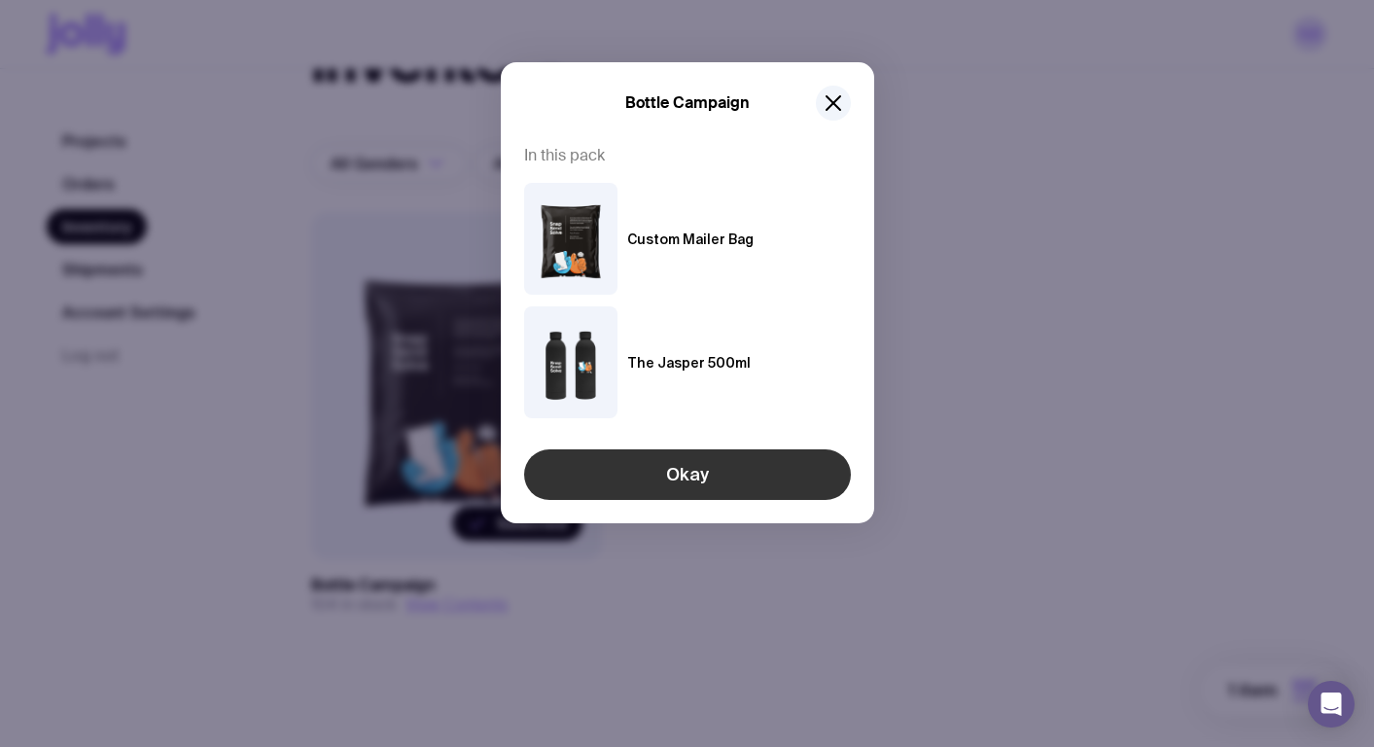
click at [655, 470] on button "Okay" at bounding box center [687, 474] width 327 height 51
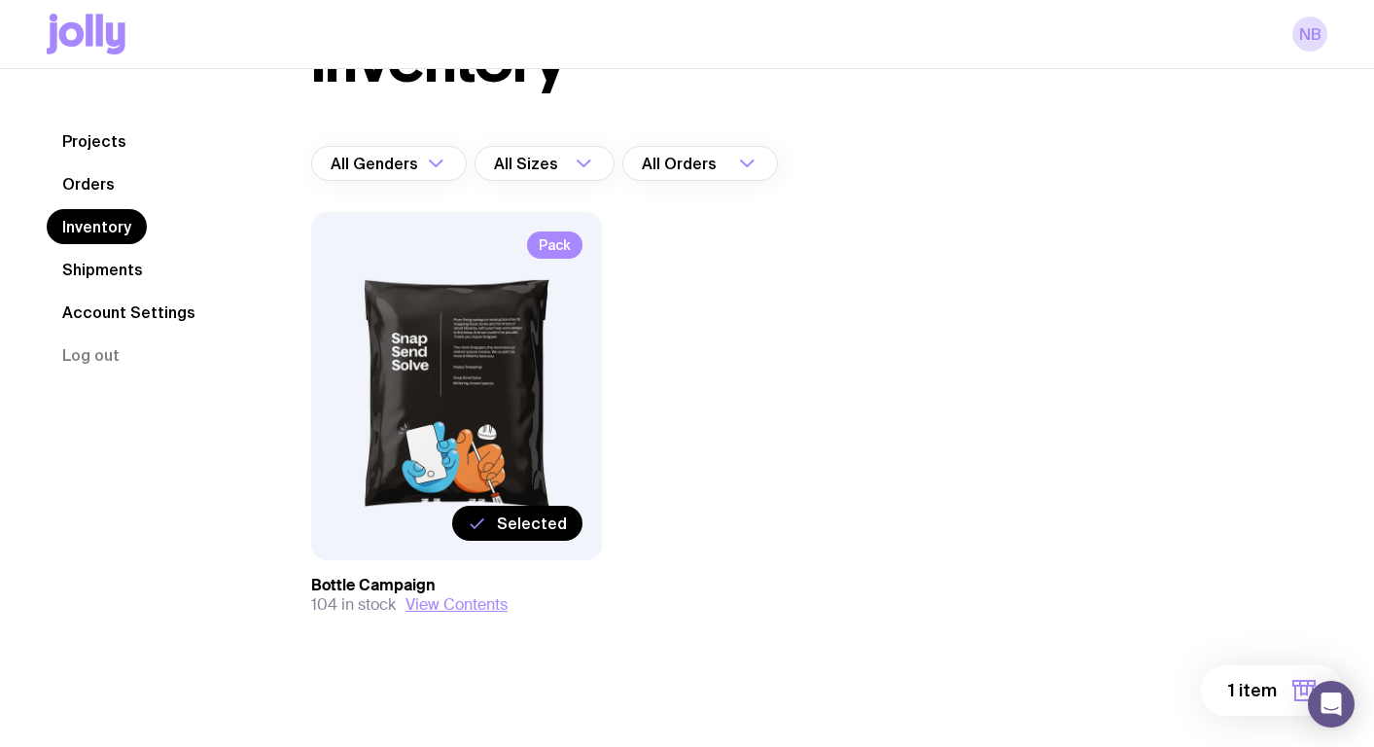
click at [1240, 687] on span "1 item" at bounding box center [1252, 690] width 49 height 23
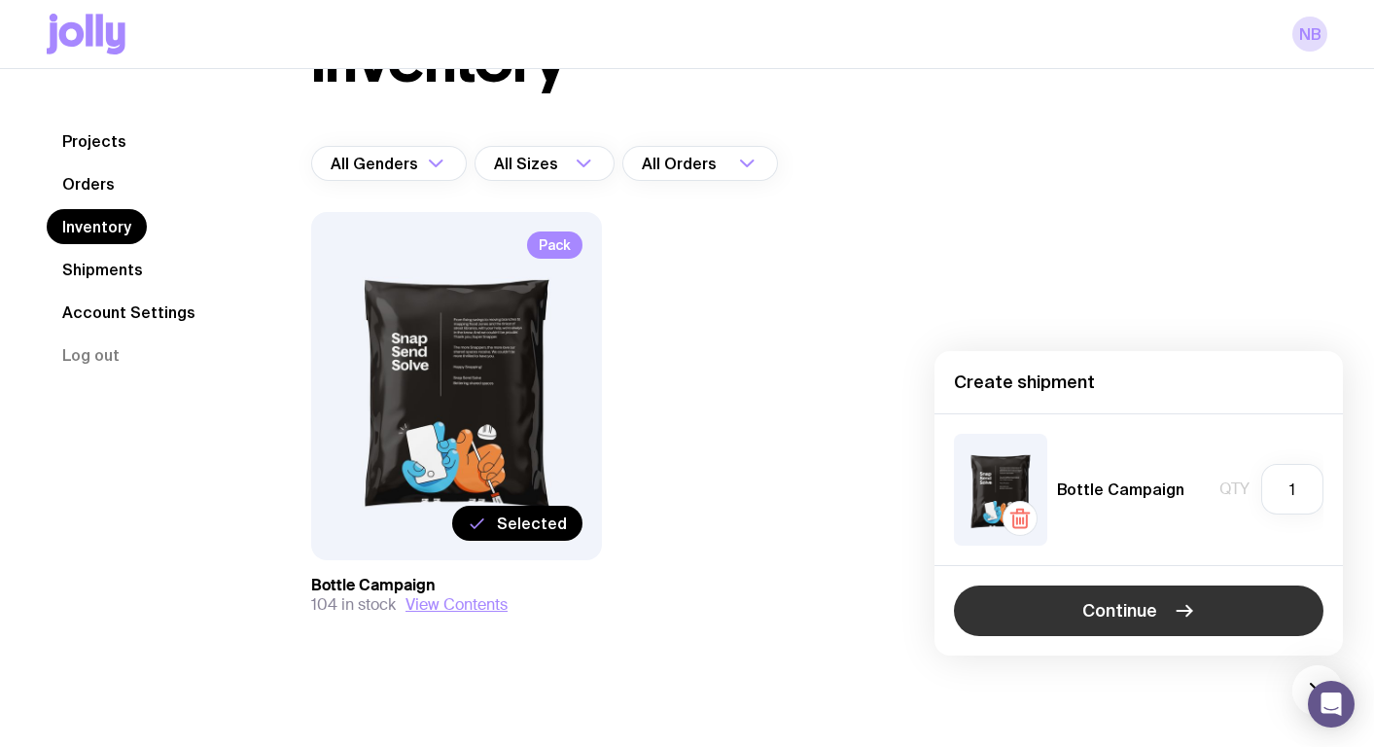
click at [1157, 603] on button "Continue" at bounding box center [1138, 610] width 369 height 51
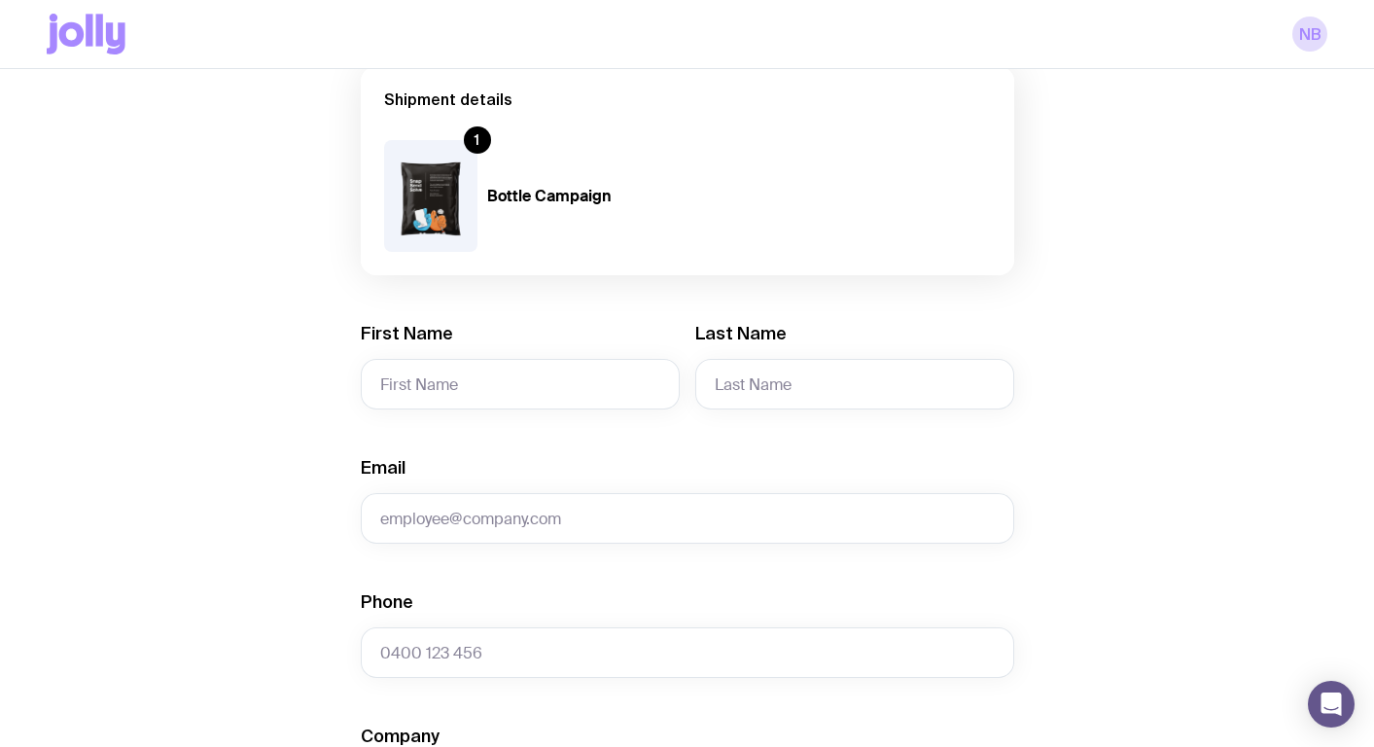
scroll to position [176, 0]
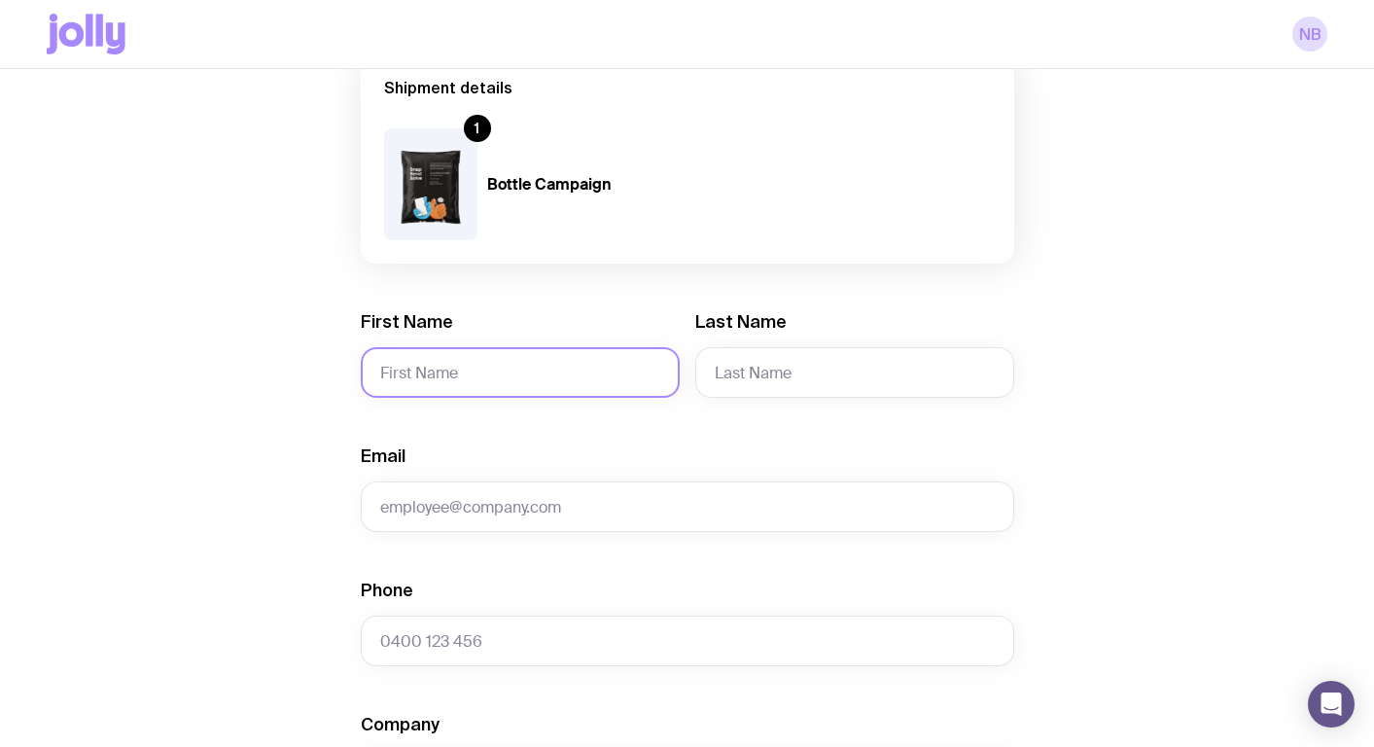
click at [409, 371] on input "First Name" at bounding box center [520, 372] width 319 height 51
type input "[PERSON_NAME]"
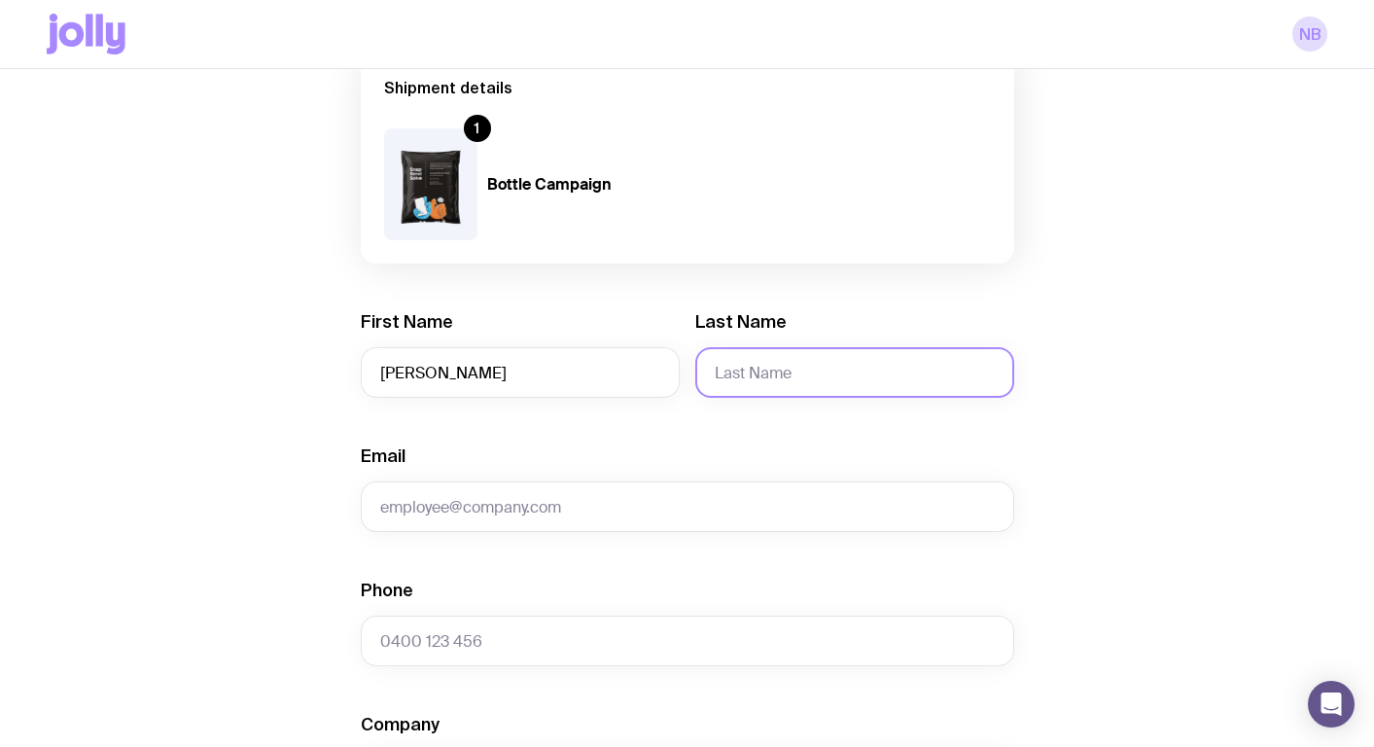
click at [872, 353] on input "Last Name" at bounding box center [854, 372] width 319 height 51
type input "Hands"
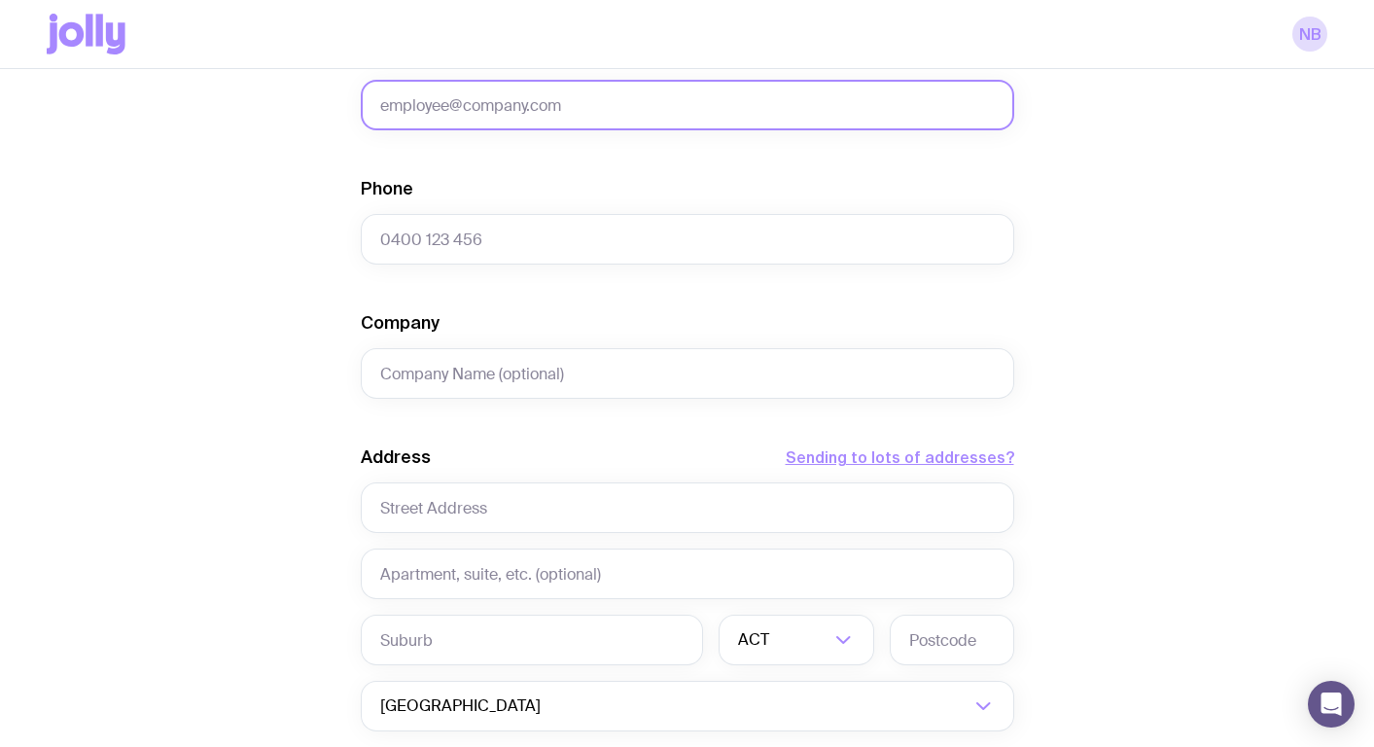
scroll to position [604, 0]
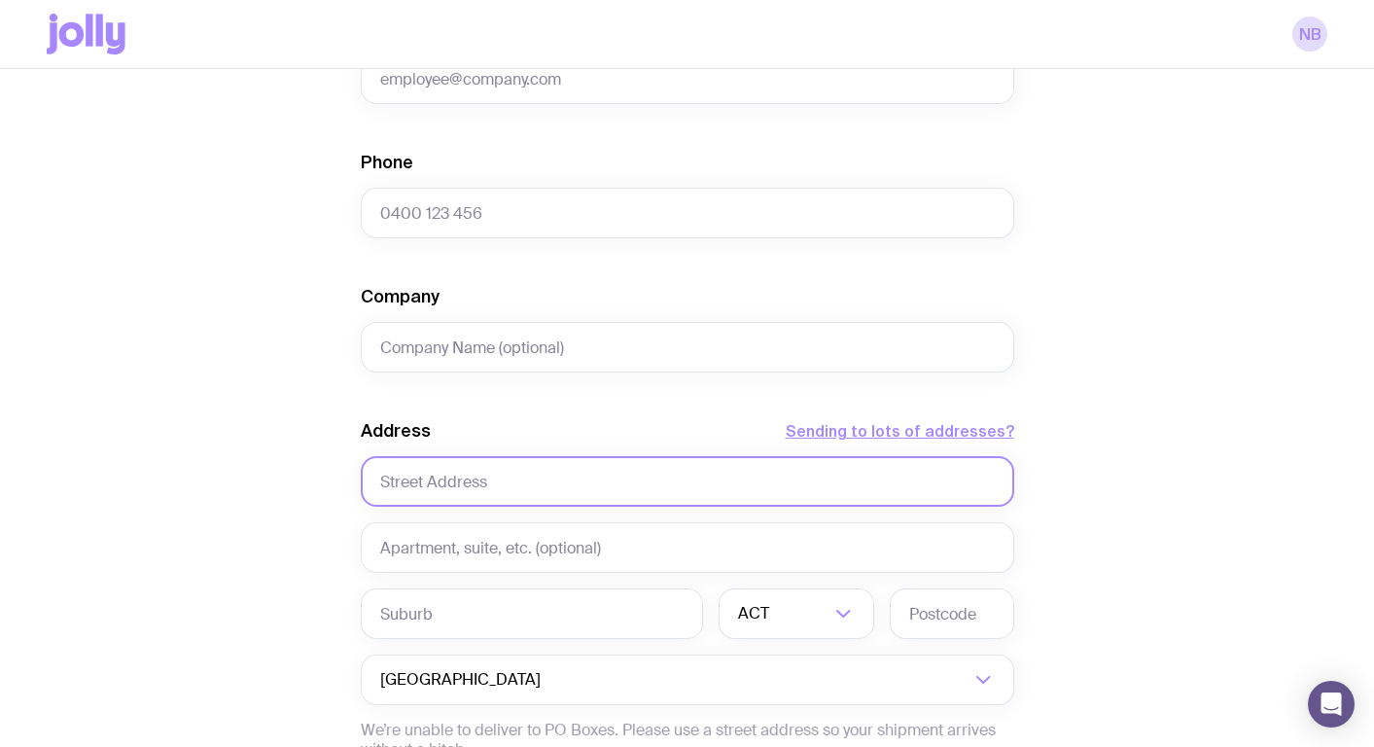
click at [406, 479] on input "text" at bounding box center [687, 481] width 653 height 51
paste input "[STREET_ADDRESS][PERSON_NAME]"
type input "[STREET_ADDRESS][PERSON_NAME]"
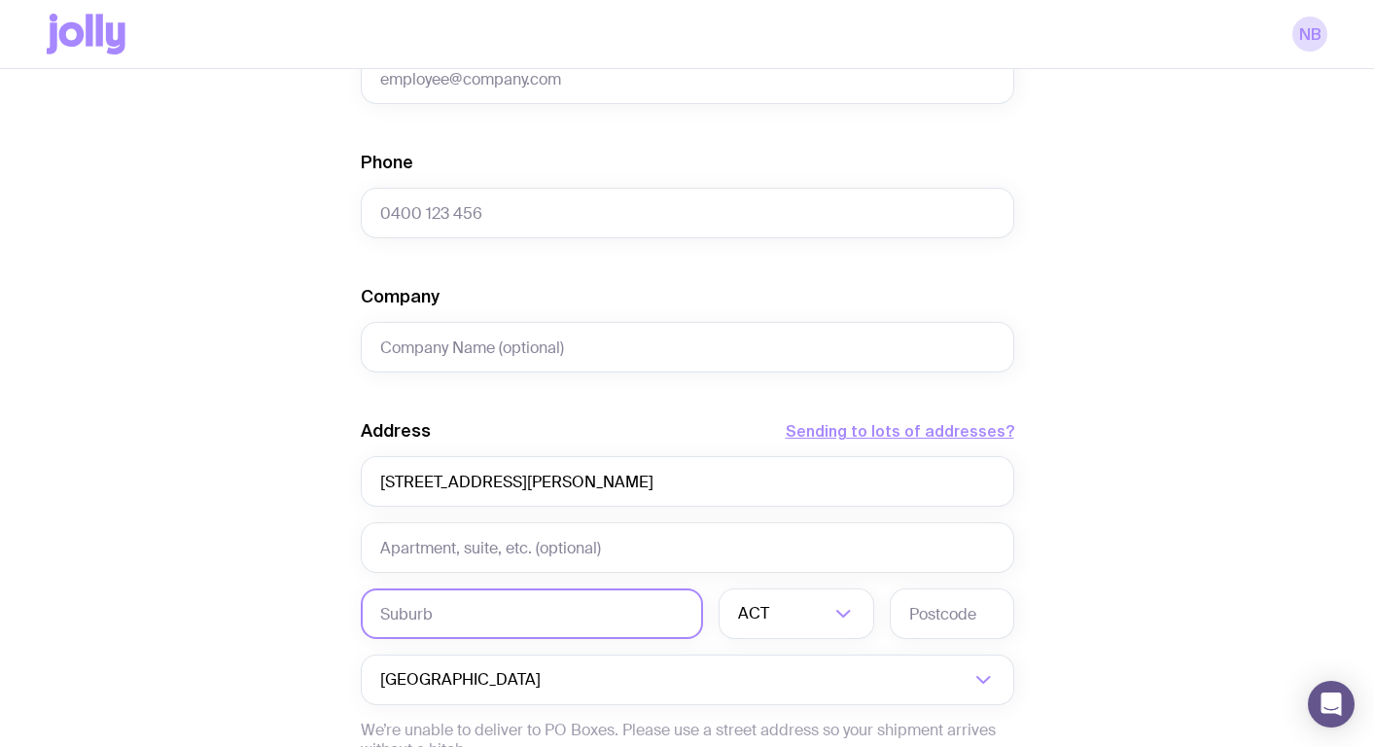
click at [399, 607] on input "text" at bounding box center [532, 613] width 342 height 51
paste input "[PERSON_NAME] Bay 2011"
drag, startPoint x: 554, startPoint y: 611, endPoint x: 484, endPoint y: 612, distance: 70.0
click at [484, 612] on input "[PERSON_NAME] Bay 2011" at bounding box center [532, 613] width 342 height 51
type input "[PERSON_NAME]"
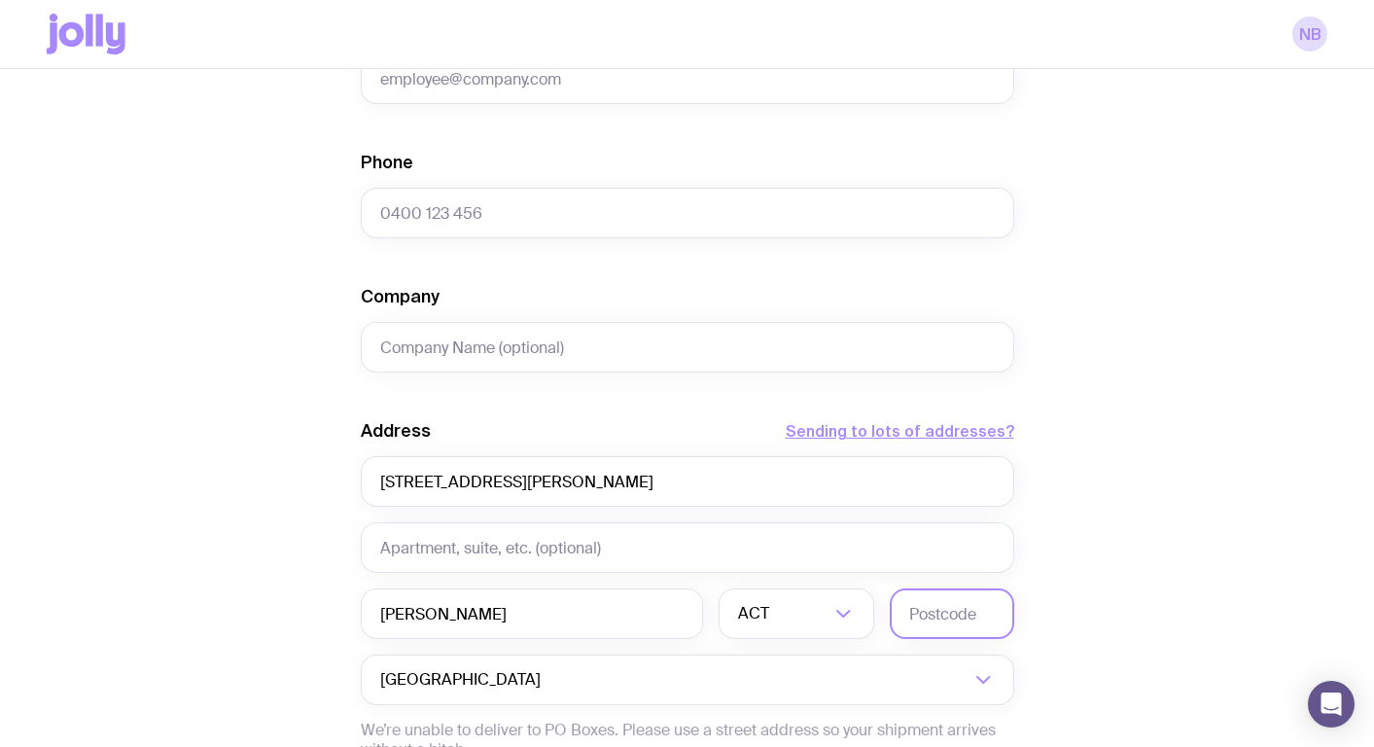
click at [968, 614] on input "text" at bounding box center [952, 613] width 124 height 51
paste input "2011"
type input "2011"
click at [789, 608] on input "Search for option" at bounding box center [801, 613] width 56 height 51
click at [759, 712] on li "[GEOGRAPHIC_DATA]" at bounding box center [797, 715] width 154 height 42
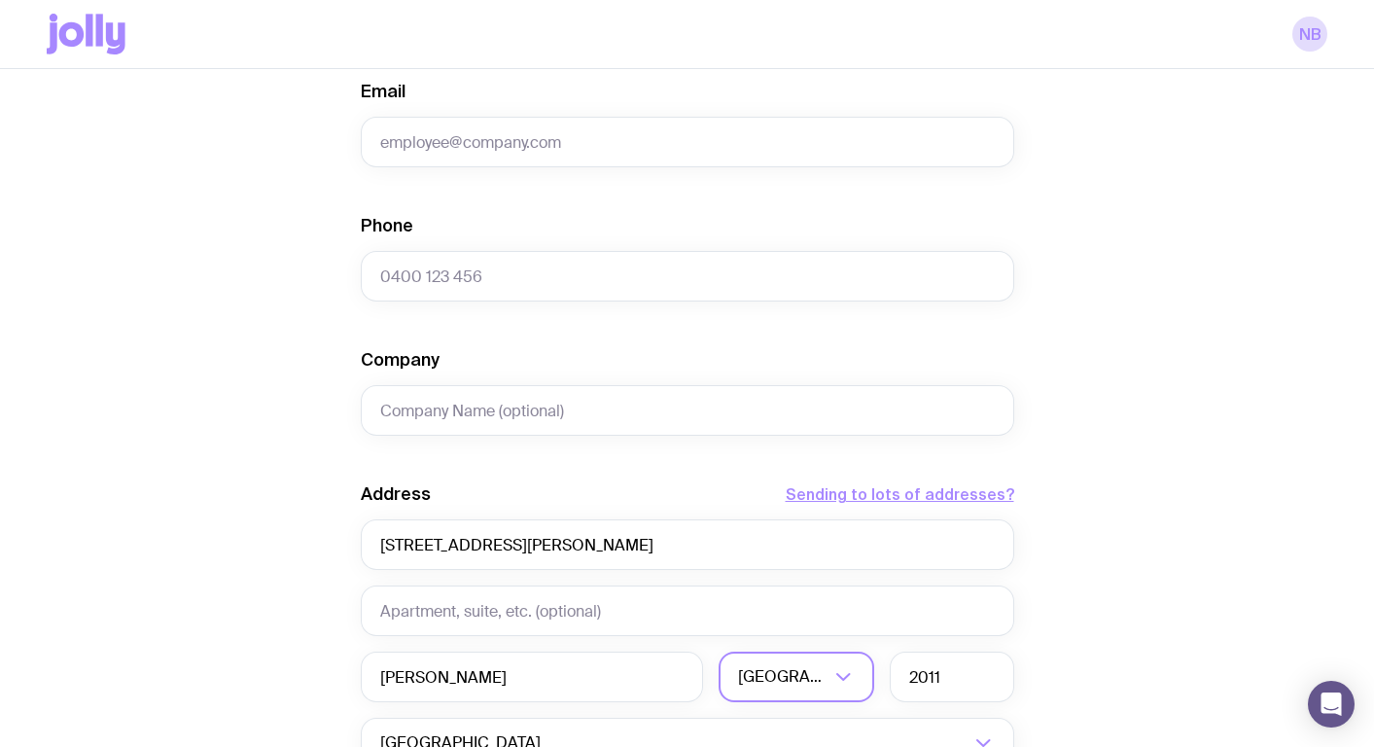
scroll to position [382, 0]
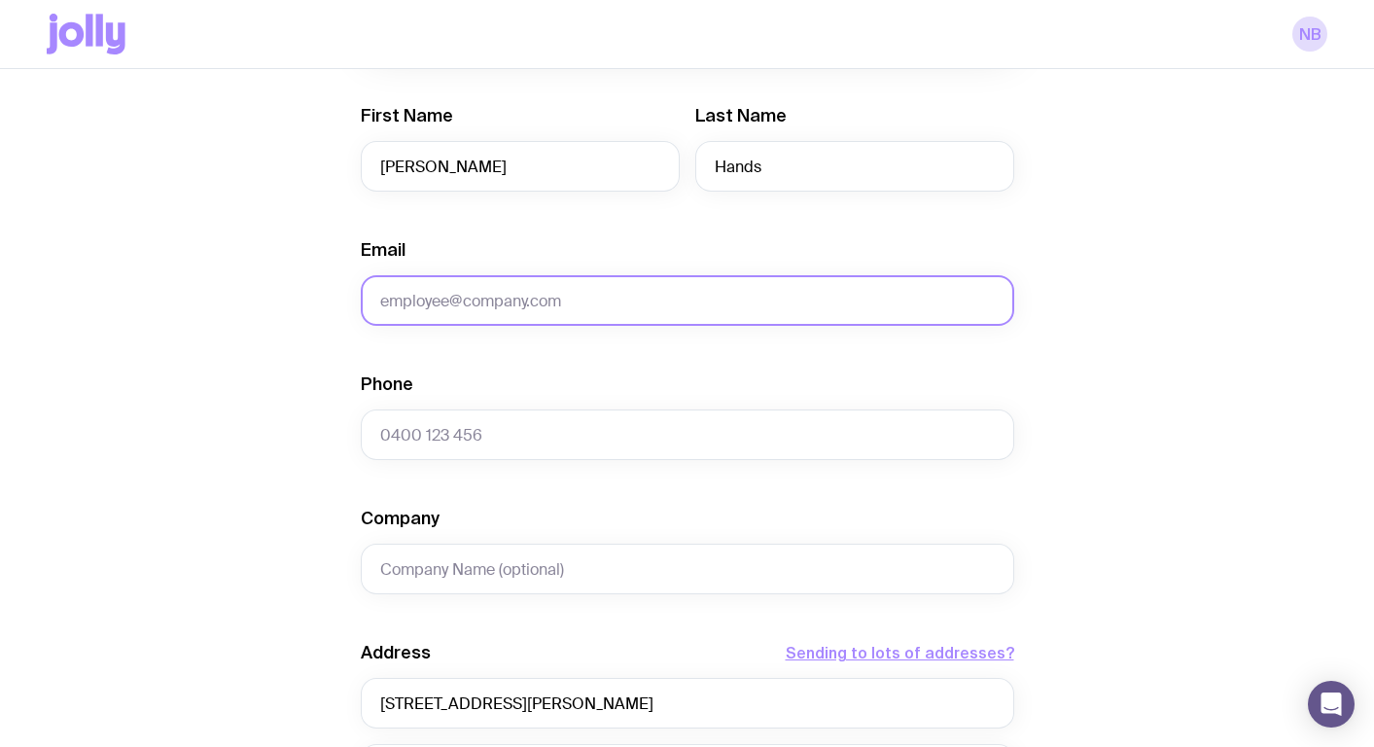
click at [452, 291] on input "Email" at bounding box center [687, 300] width 653 height 51
paste input "<[EMAIL_ADDRESS][PERSON_NAME][DOMAIN_NAME]>"
click at [389, 295] on input "<[EMAIL_ADDRESS][PERSON_NAME][DOMAIN_NAME]>" at bounding box center [687, 300] width 653 height 51
click at [661, 292] on input "[EMAIL_ADDRESS][PERSON_NAME][DOMAIN_NAME]>" at bounding box center [687, 300] width 653 height 51
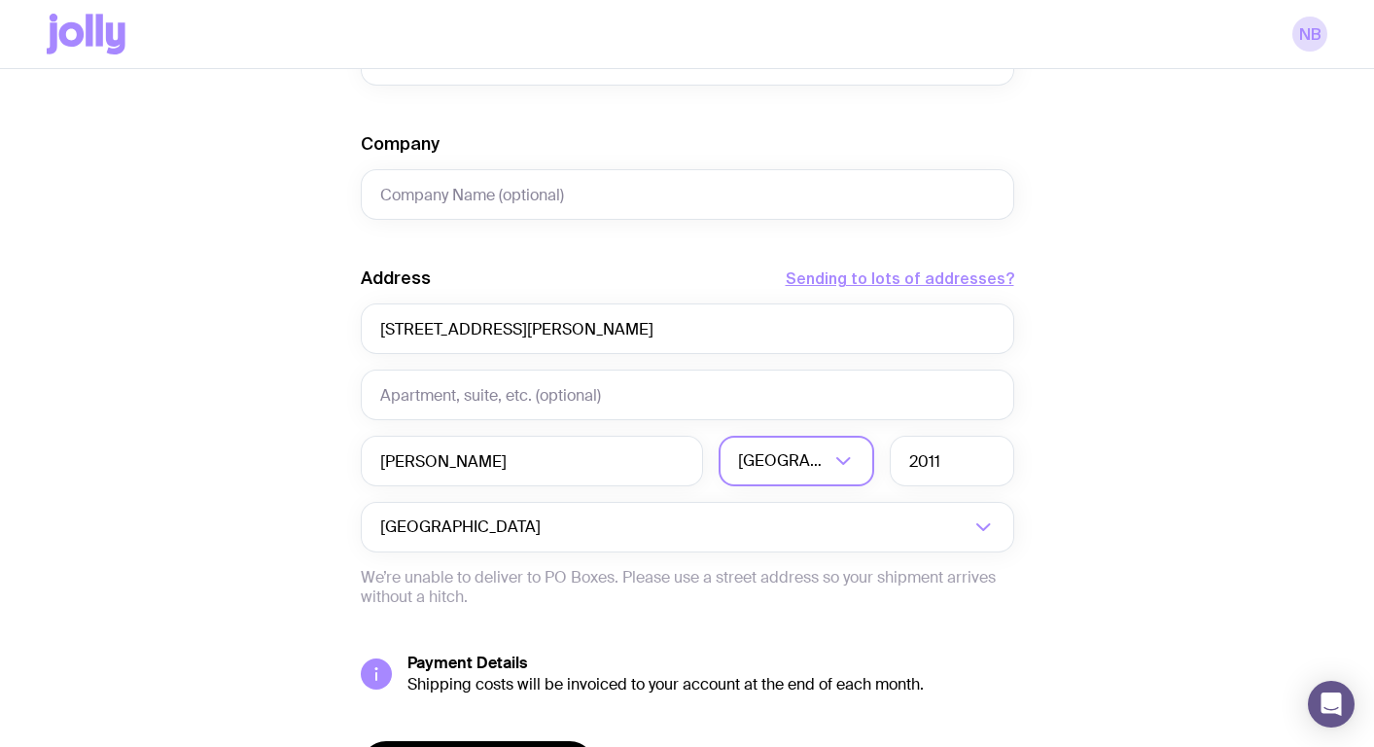
scroll to position [879, 0]
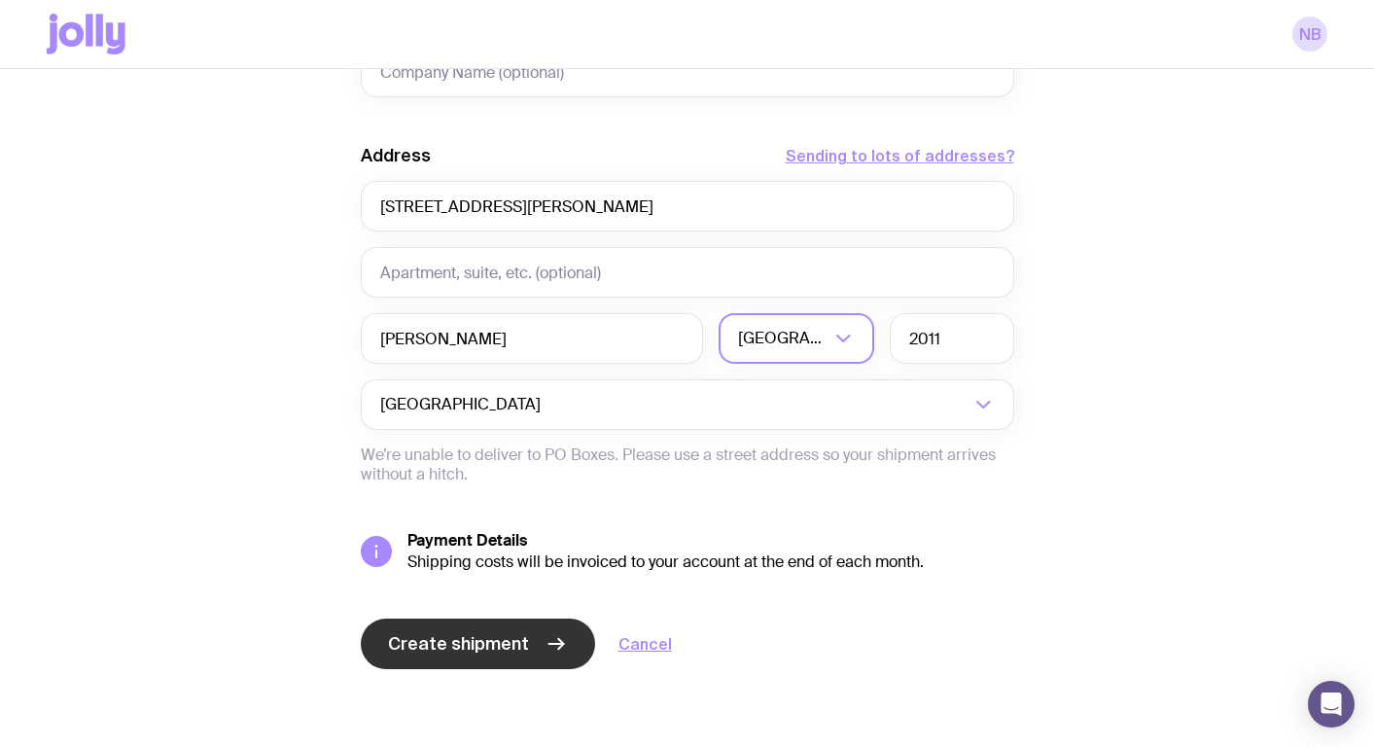
type input "[EMAIL_ADDRESS][PERSON_NAME][DOMAIN_NAME]"
click at [464, 650] on span "Create shipment" at bounding box center [458, 643] width 141 height 23
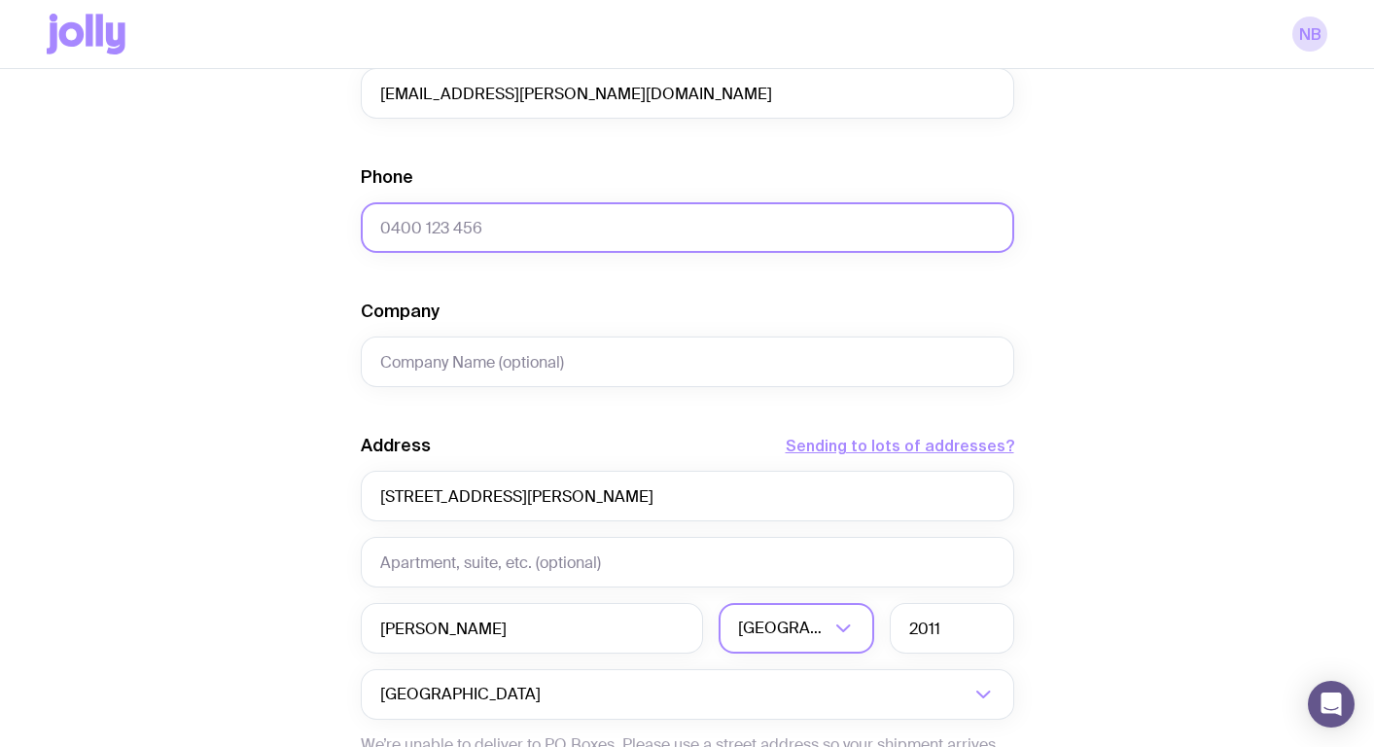
scroll to position [560, 0]
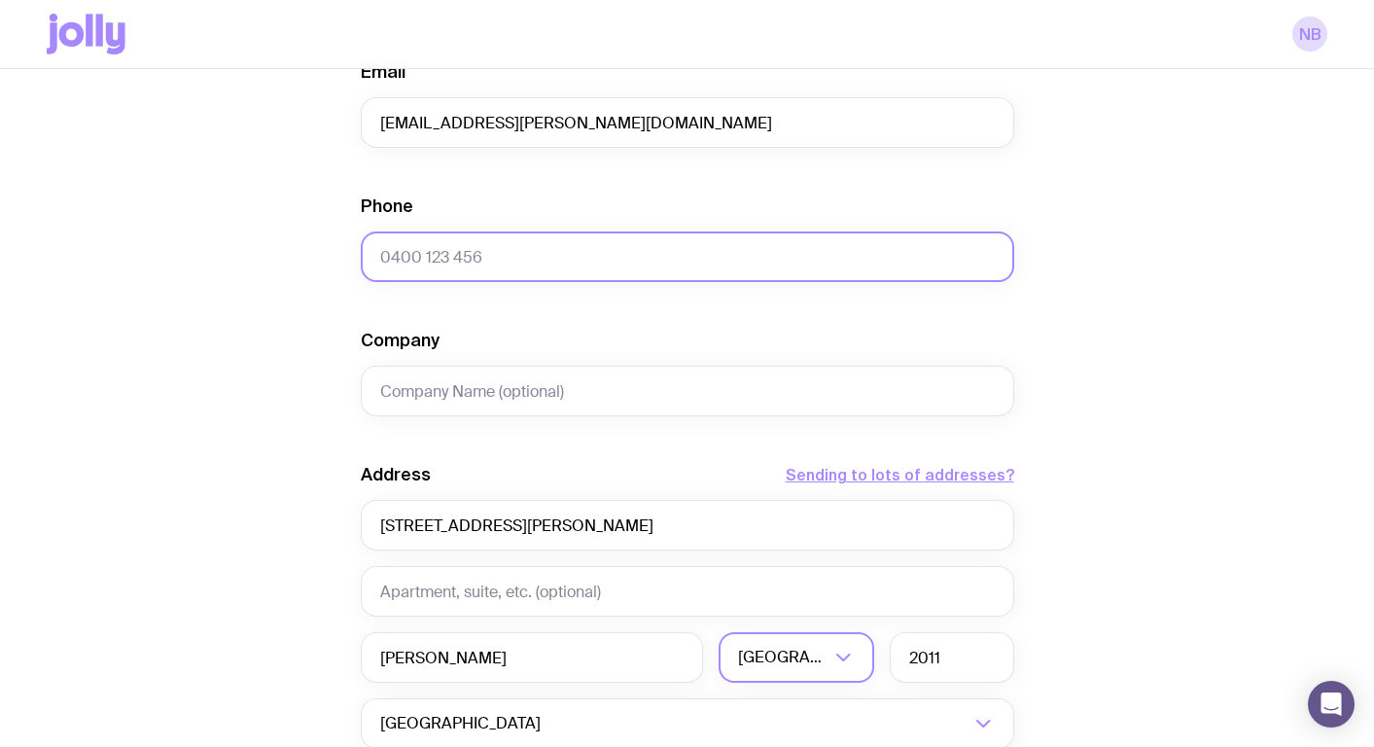
click at [456, 239] on input "Phone" at bounding box center [687, 256] width 653 height 51
type input "0478191645"
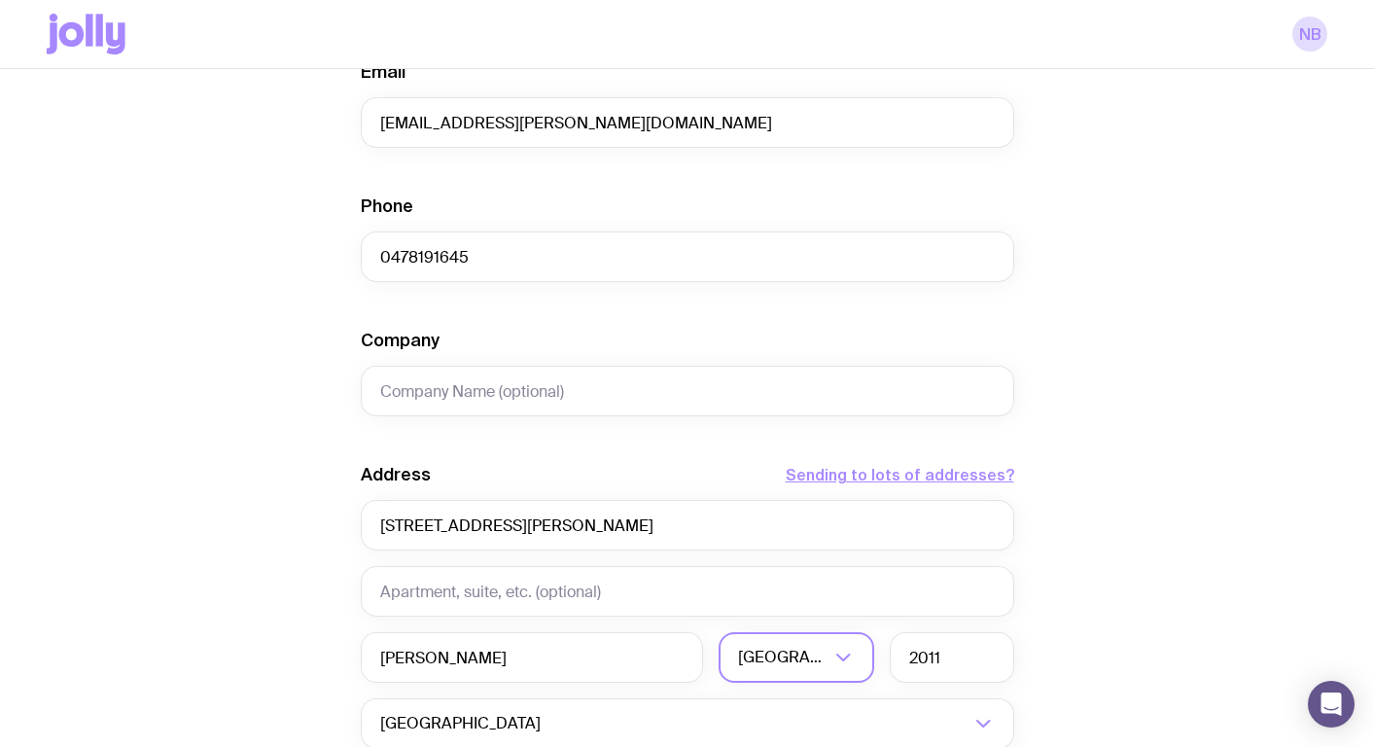
click at [143, 625] on div "Create shipment Shipment details 1 Bottle Campaign First Name [PERSON_NAME] Nam…" at bounding box center [687, 326] width 1281 height 1479
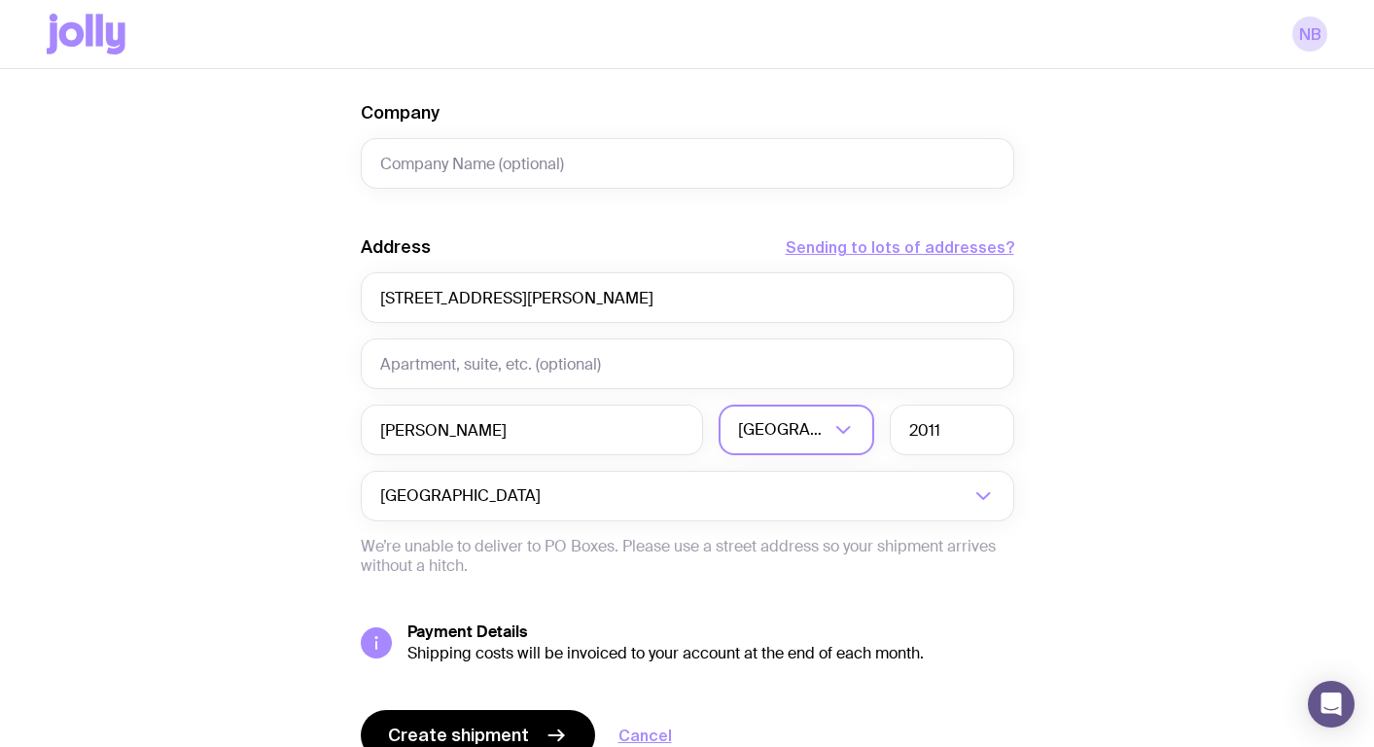
scroll to position [879, 0]
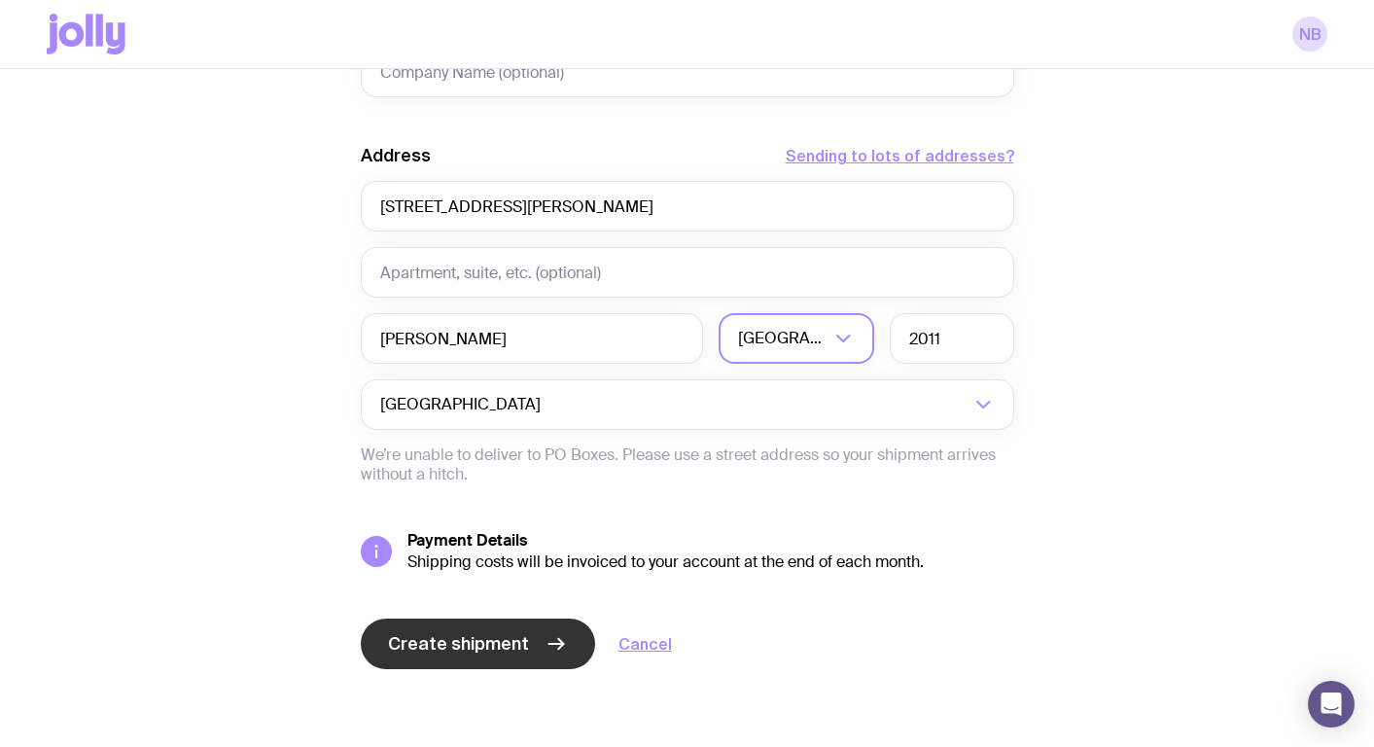
click at [410, 652] on span "Create shipment" at bounding box center [458, 643] width 141 height 23
